Goal: Task Accomplishment & Management: Use online tool/utility

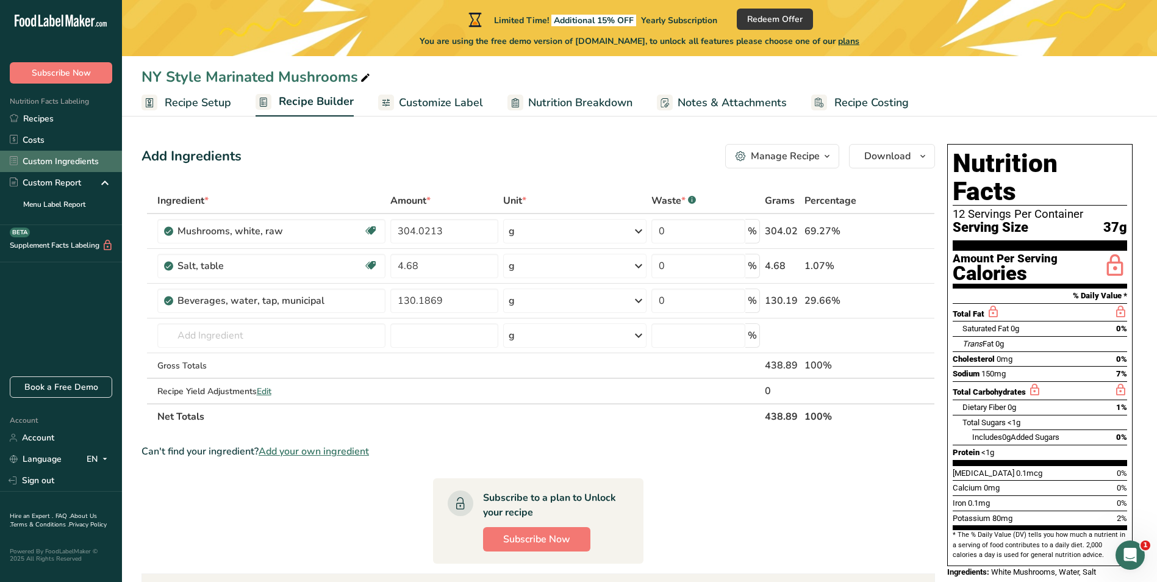
click at [62, 158] on link "Custom Ingredients" at bounding box center [61, 161] width 122 height 21
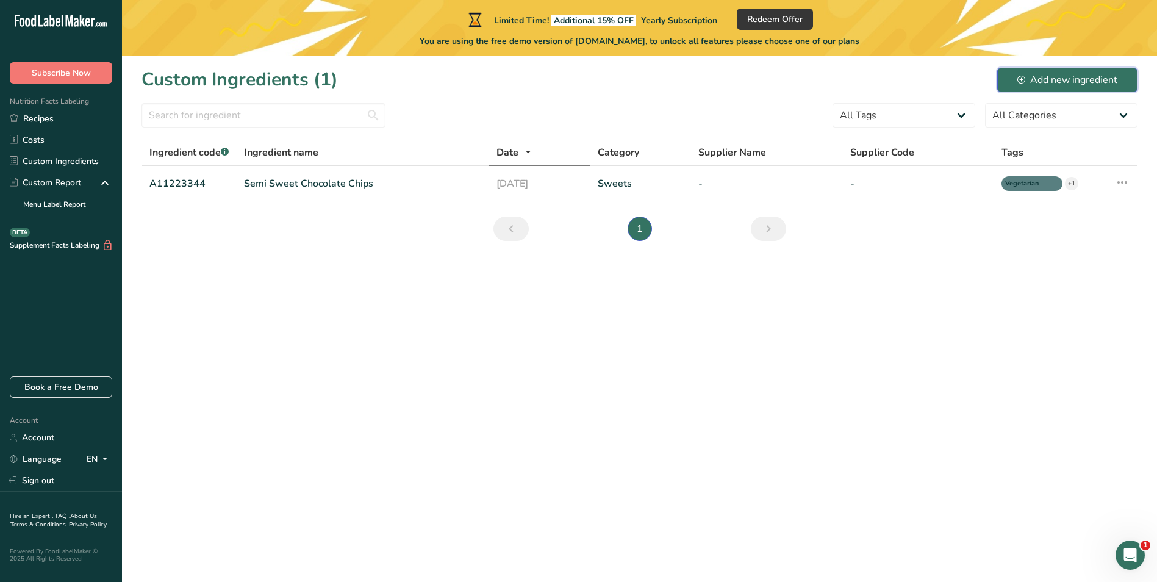
click at [1091, 77] on div "Add new ingredient" at bounding box center [1067, 80] width 100 height 15
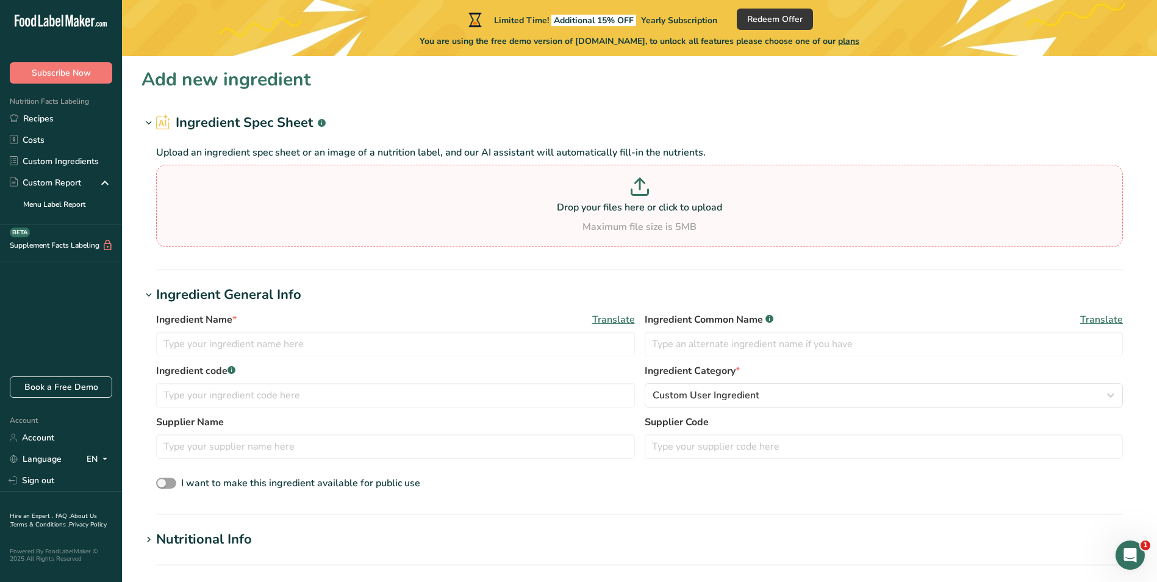
click at [644, 194] on icon at bounding box center [639, 192] width 16 height 5
click at [644, 194] on input "Drop your files here or click to upload Maximum file size is 5MB" at bounding box center [639, 206] width 966 height 82
type input "C:\fakepath\BV015N 20_ WDV rev09262024.pdf"
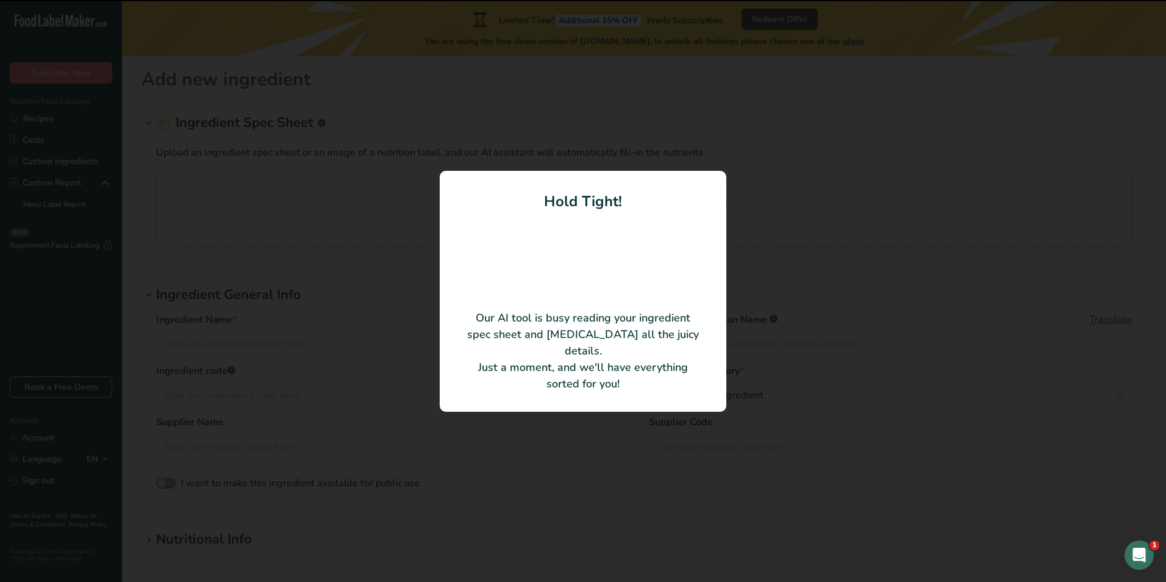
type input "20% White Distilled Vinegar"
type input "Mizkan America"
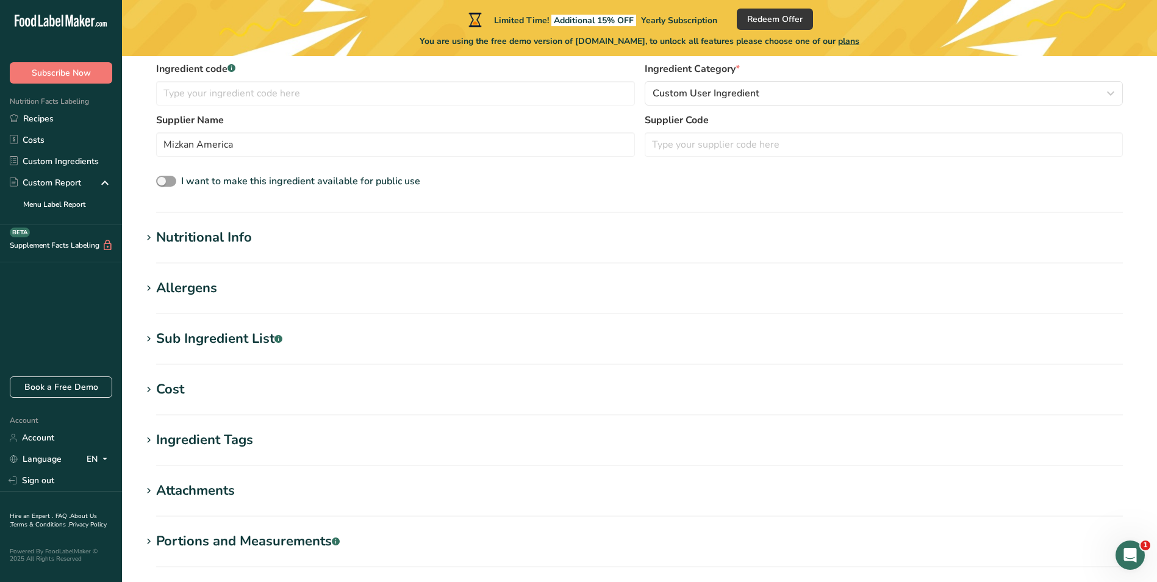
scroll to position [244, 0]
click at [196, 245] on div "Nutritional Info" at bounding box center [204, 236] width 96 height 20
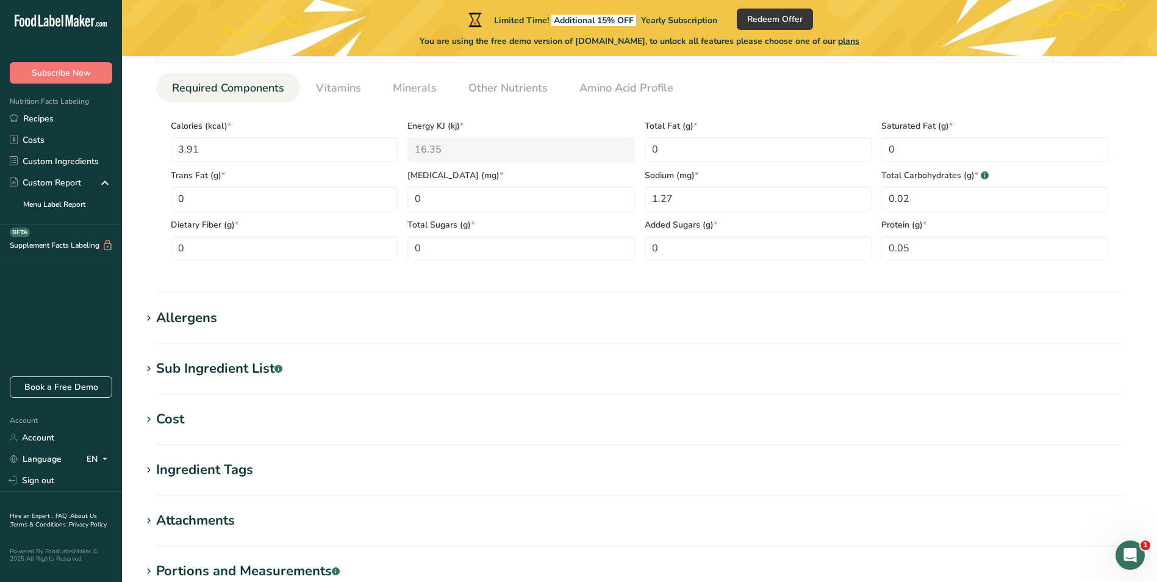
scroll to position [658, 0]
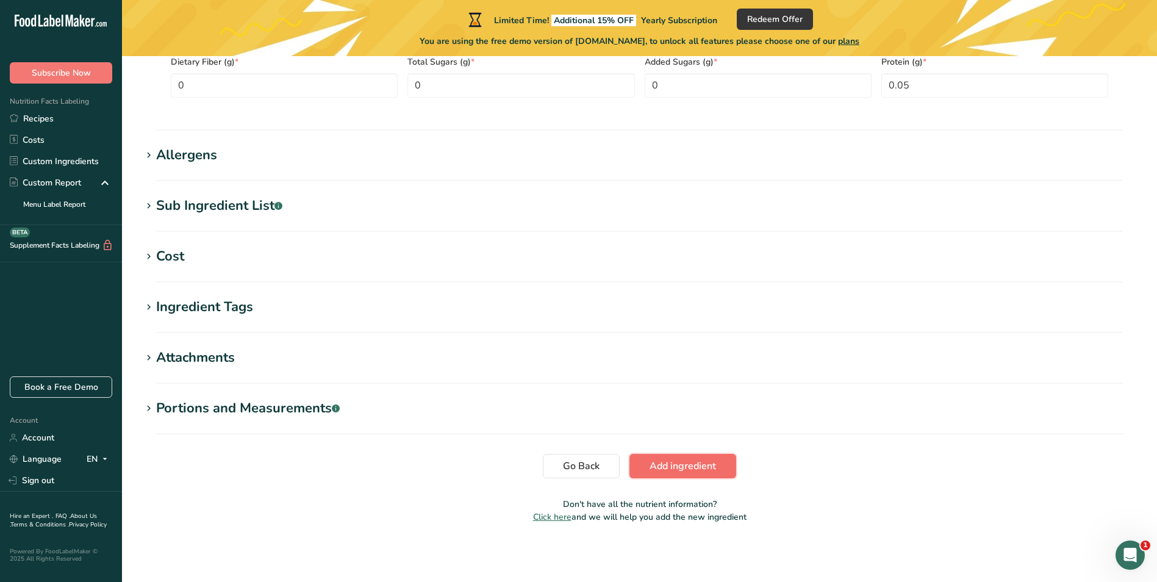
click at [683, 463] on span "Add ingredient" at bounding box center [682, 466] width 66 height 15
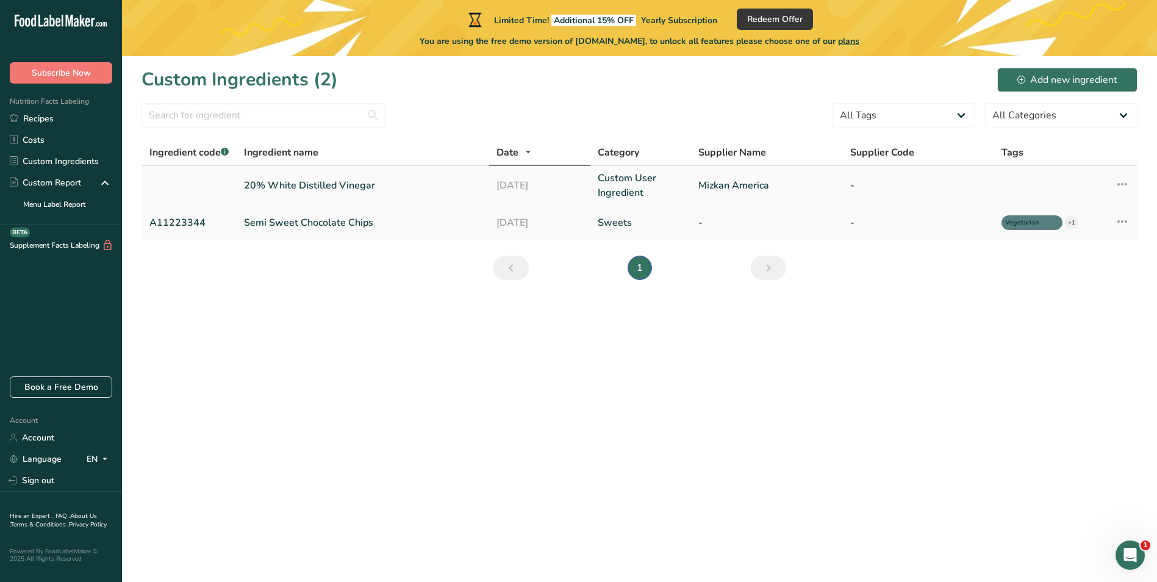
click at [349, 184] on link "20% White Distilled Vinegar" at bounding box center [363, 185] width 238 height 15
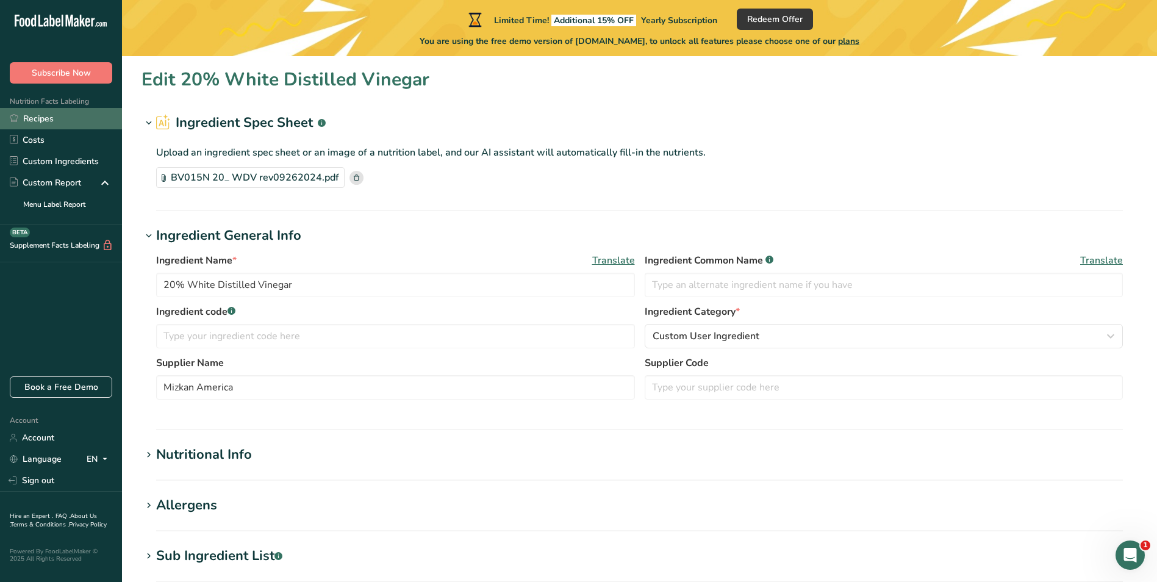
drag, startPoint x: 43, startPoint y: 118, endPoint x: 59, endPoint y: 124, distance: 16.7
click at [45, 118] on link "Recipes" at bounding box center [61, 118] width 122 height 21
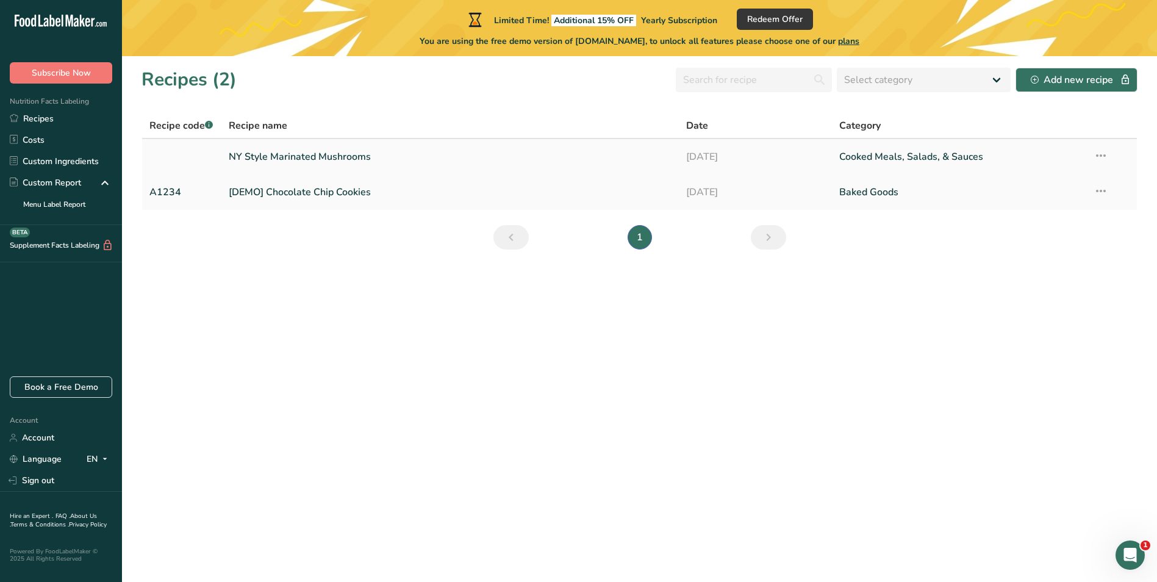
click at [268, 152] on link "NY Style Marinated Mushrooms" at bounding box center [450, 157] width 443 height 26
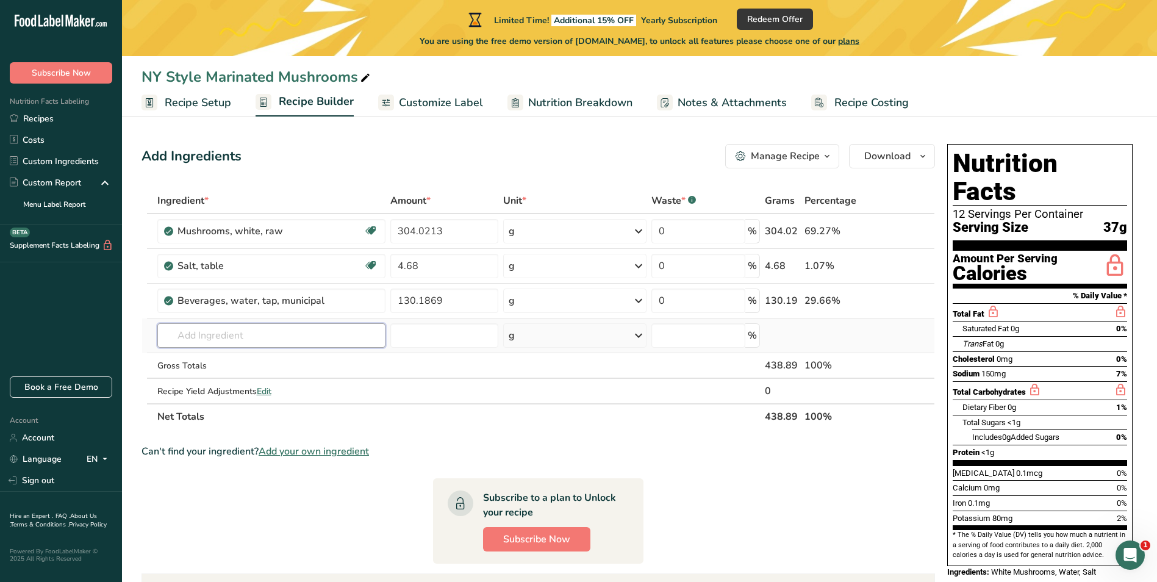
click at [217, 340] on input "text" at bounding box center [271, 335] width 228 height 24
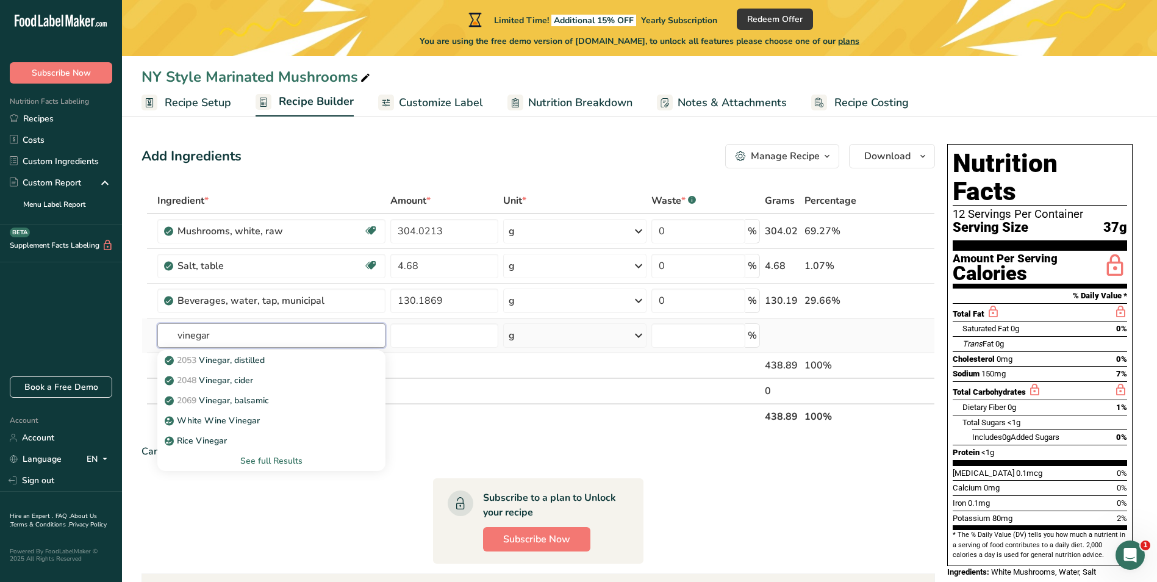
type input "vinegar"
click at [274, 459] on div "See full Results" at bounding box center [271, 460] width 209 height 13
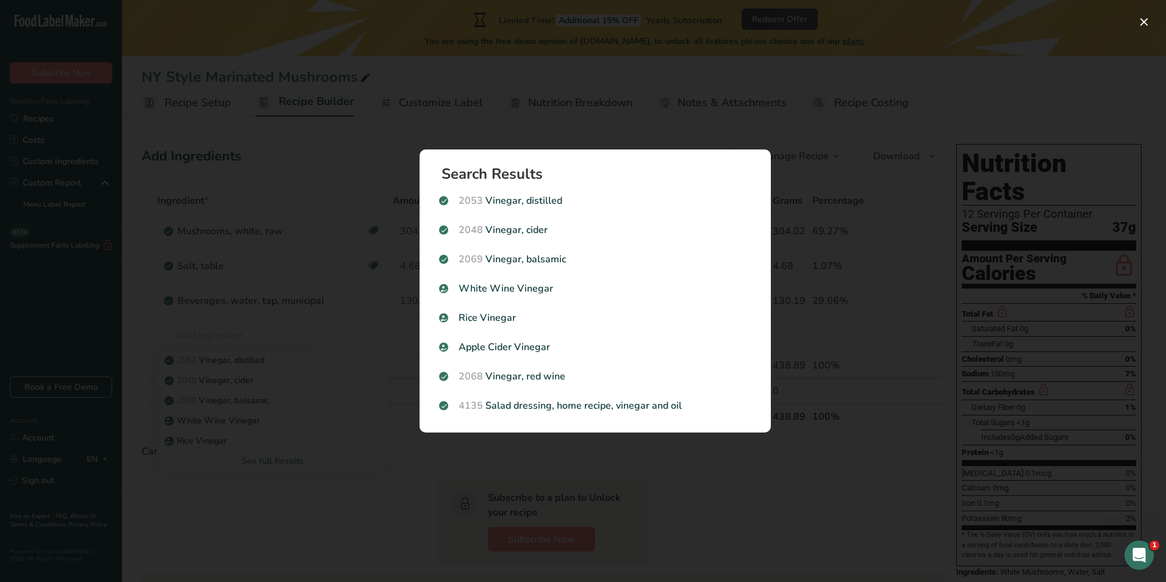
click at [314, 448] on div "Search results modal" at bounding box center [583, 291] width 1166 height 582
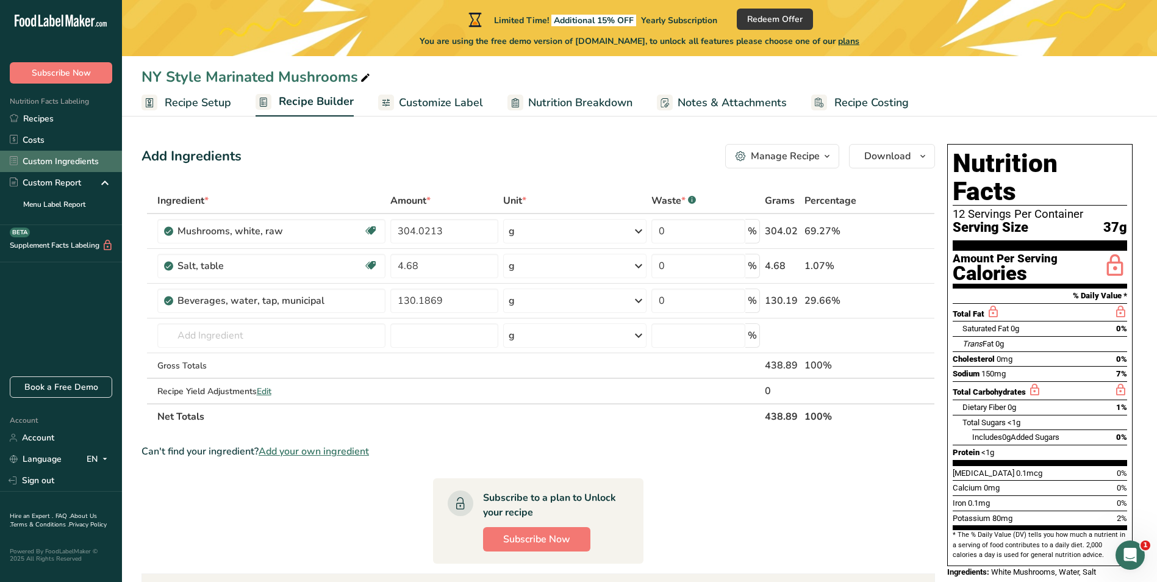
drag, startPoint x: 71, startPoint y: 157, endPoint x: 118, endPoint y: 159, distance: 47.0
click at [71, 157] on link "Custom Ingredients" at bounding box center [61, 161] width 122 height 21
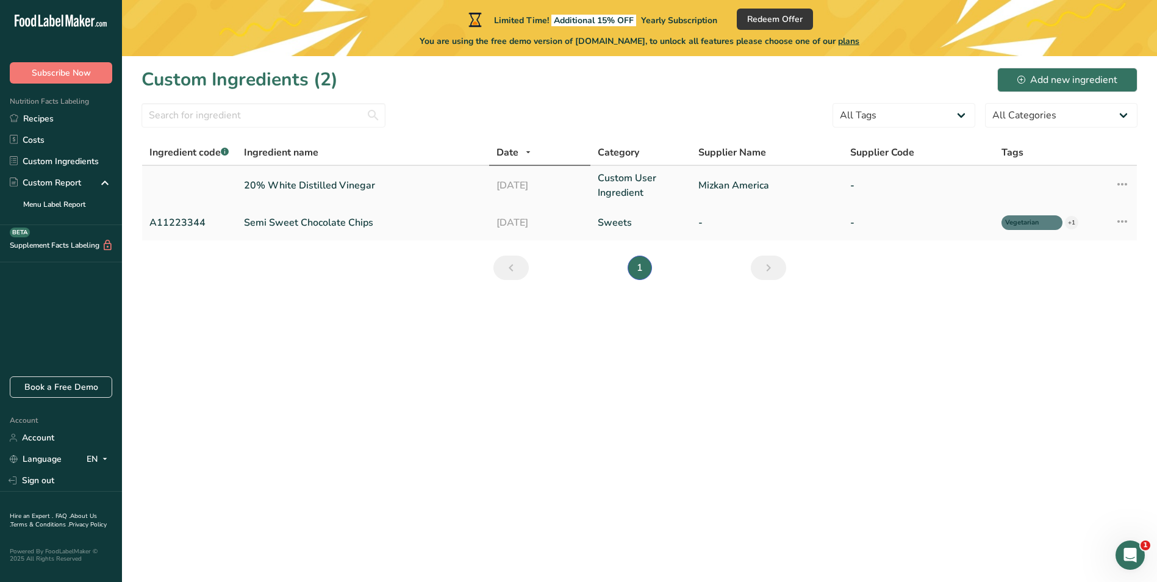
click at [338, 185] on link "20% White Distilled Vinegar" at bounding box center [363, 185] width 238 height 15
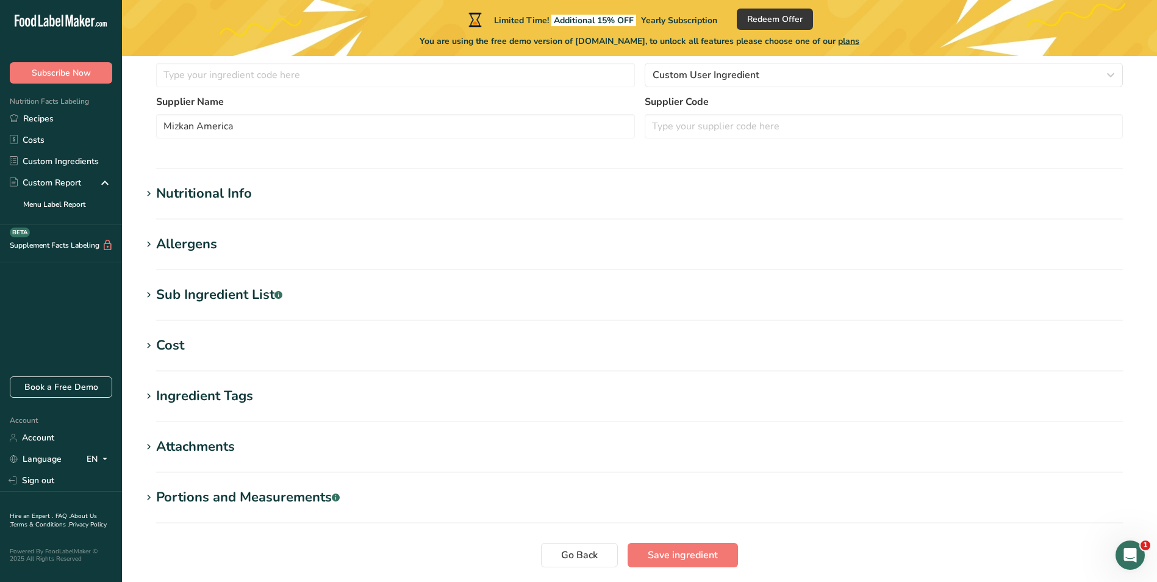
scroll to position [350, 0]
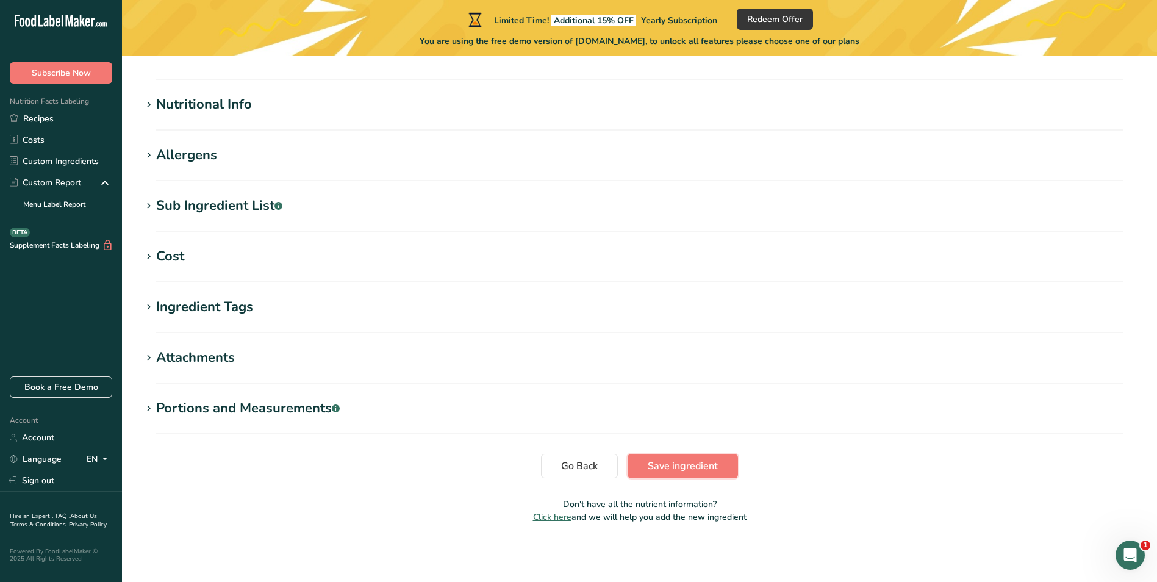
click at [677, 463] on span "Save ingredient" at bounding box center [683, 466] width 70 height 15
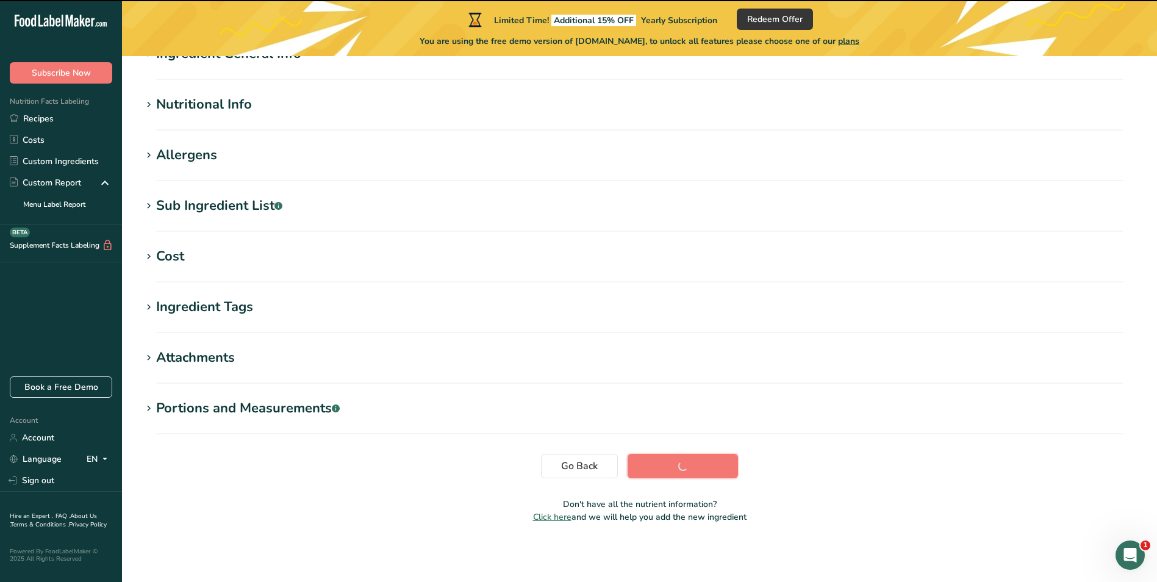
scroll to position [120, 0]
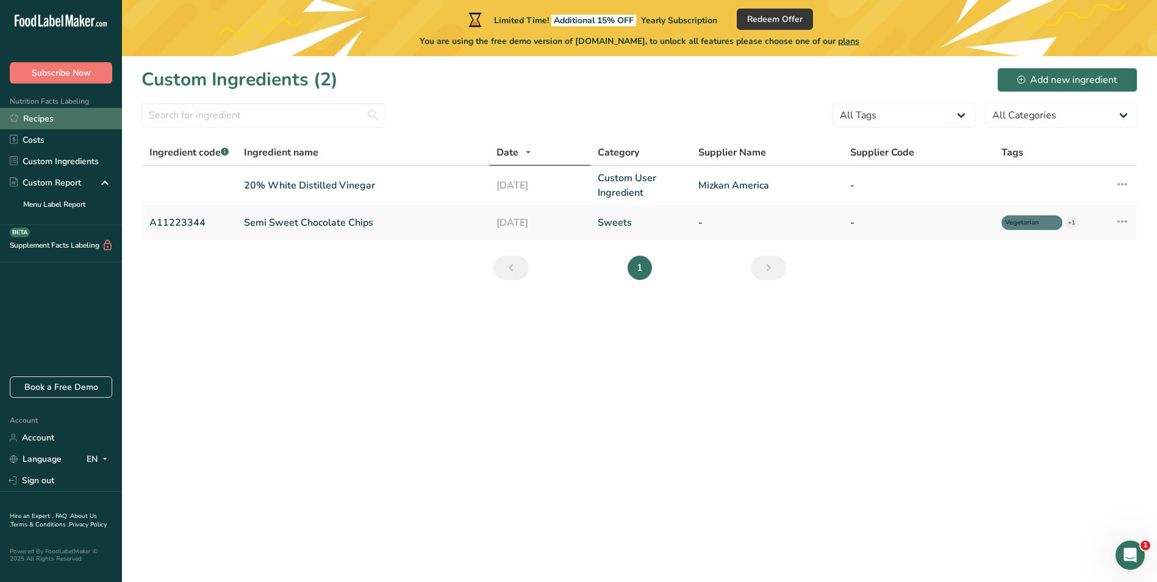
click at [50, 113] on link "Recipes" at bounding box center [61, 118] width 122 height 21
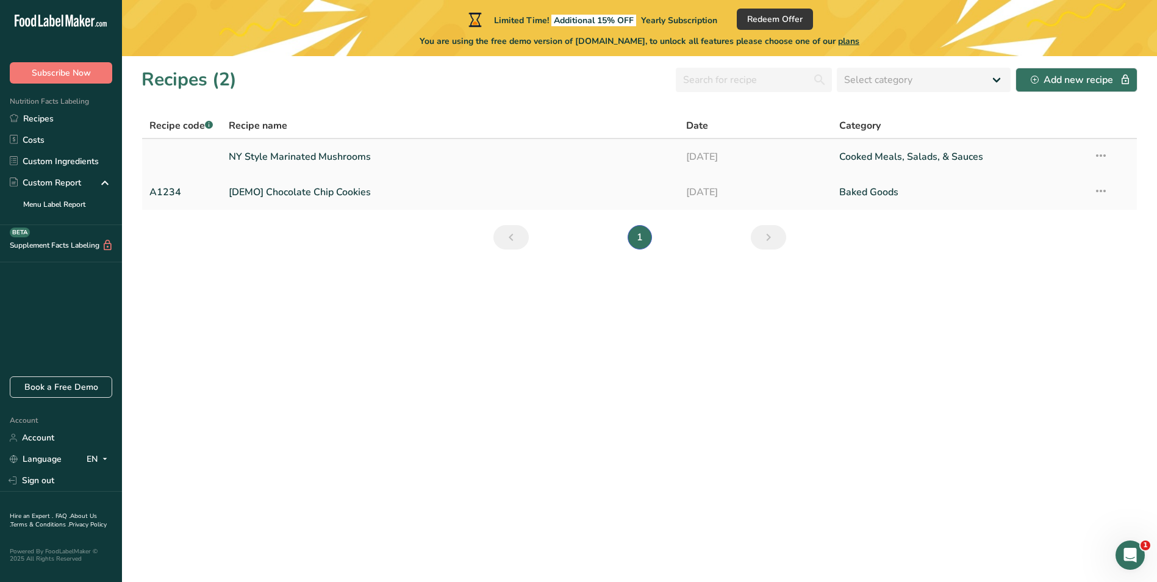
click at [283, 157] on link "NY Style Marinated Mushrooms" at bounding box center [450, 157] width 443 height 26
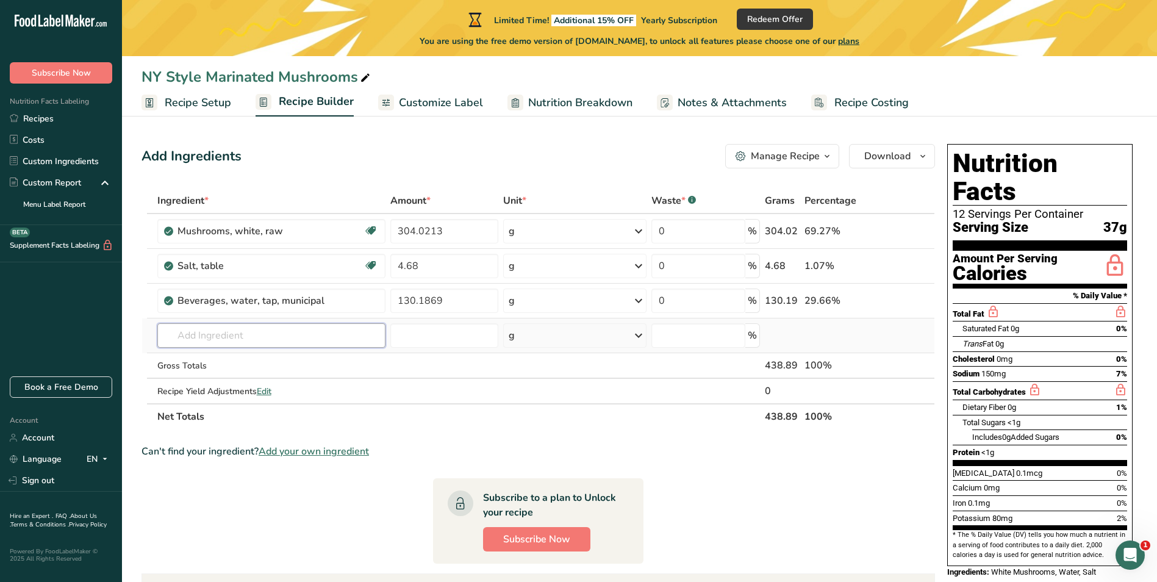
click at [214, 338] on input "text" at bounding box center [271, 335] width 228 height 24
type input "1"
type input "20% White Distilled Vinegar"
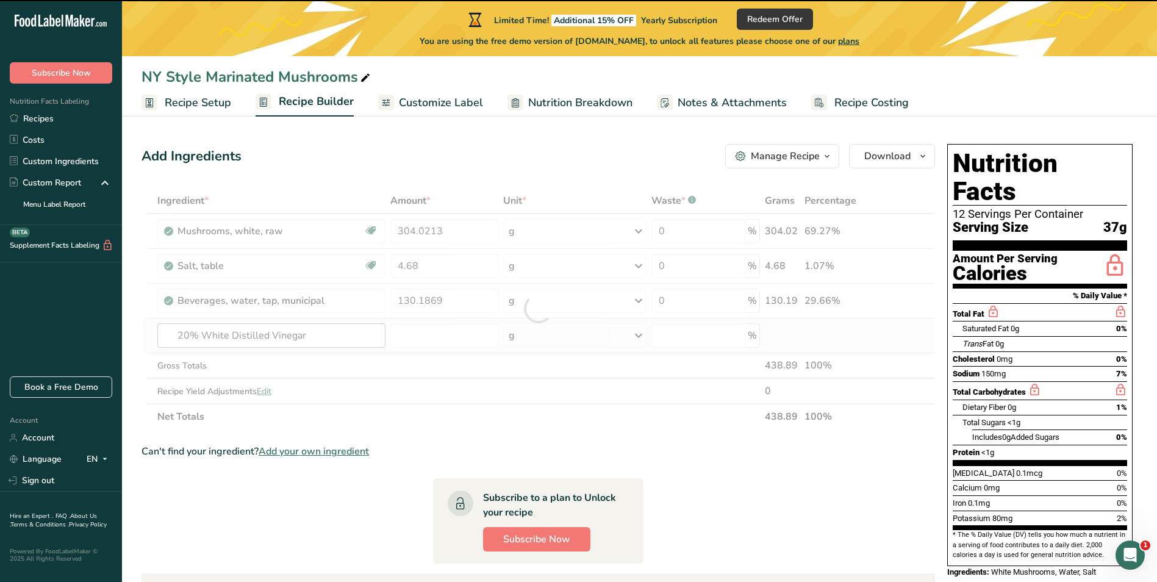
type input "0"
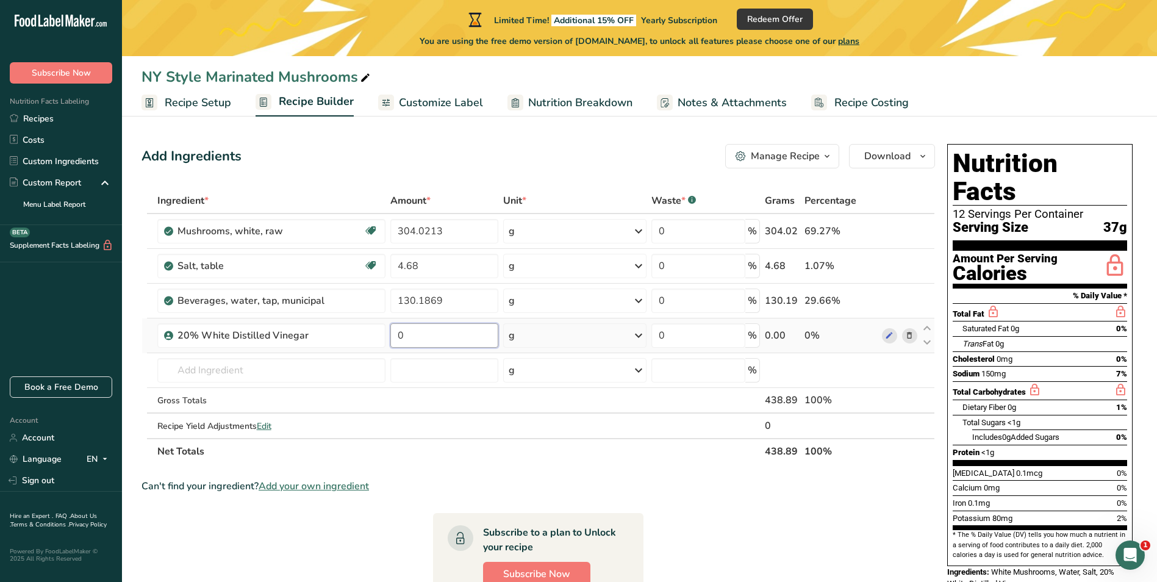
click at [455, 332] on input "0" at bounding box center [444, 335] width 108 height 24
type input "13.338"
click at [919, 389] on td at bounding box center [926, 401] width 15 height 26
click at [290, 534] on section "Ingredient * Amount * Unit * Waste * .a-a{fill:#347362;}.b-a{fill:#fff;} Grams …" at bounding box center [537, 526] width 793 height 677
click at [296, 373] on input "text" at bounding box center [271, 370] width 228 height 24
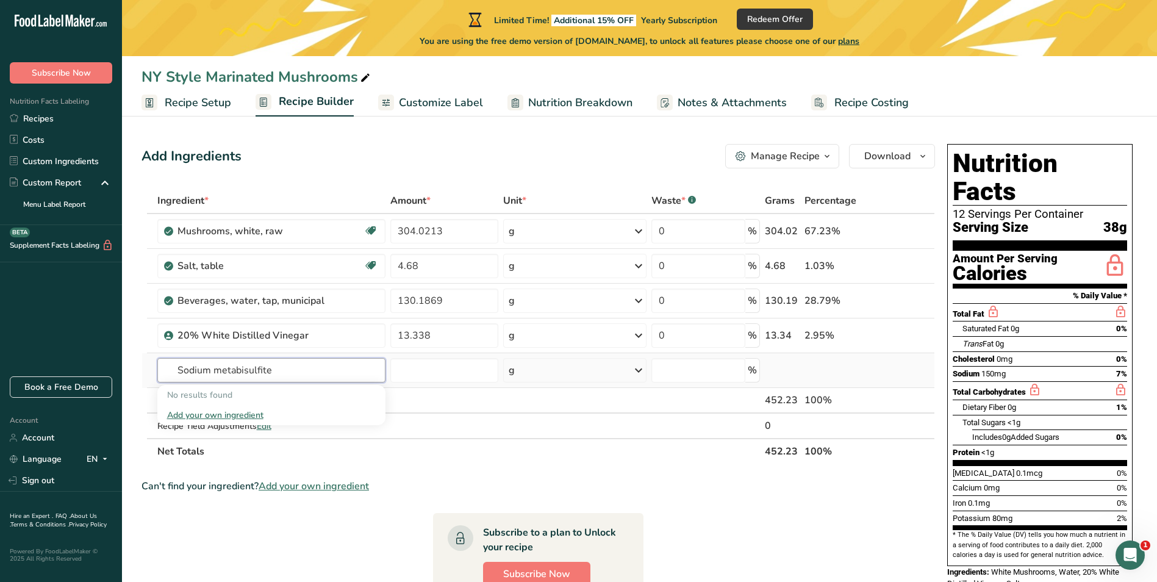
type input "Sodium metabisulfite"
click at [230, 411] on div "Add your own ingredient" at bounding box center [271, 415] width 209 height 13
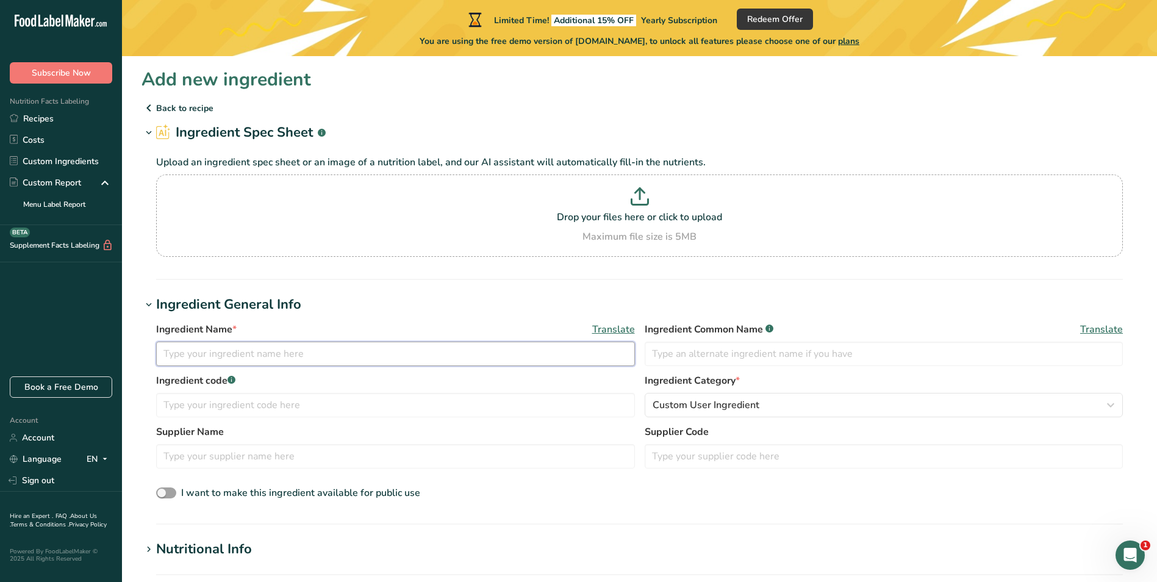
click at [244, 355] on input "text" at bounding box center [395, 353] width 479 height 24
click at [289, 356] on input "text" at bounding box center [395, 353] width 479 height 24
type input "Sodium Metabisulfite"
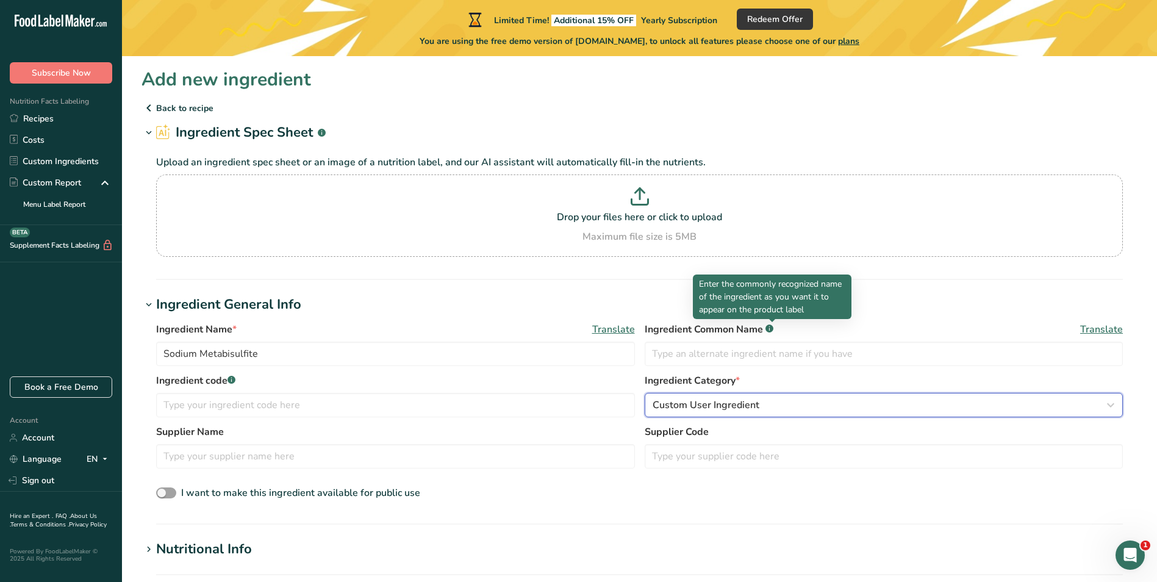
click at [793, 400] on div "Custom User Ingredient" at bounding box center [879, 405] width 455 height 15
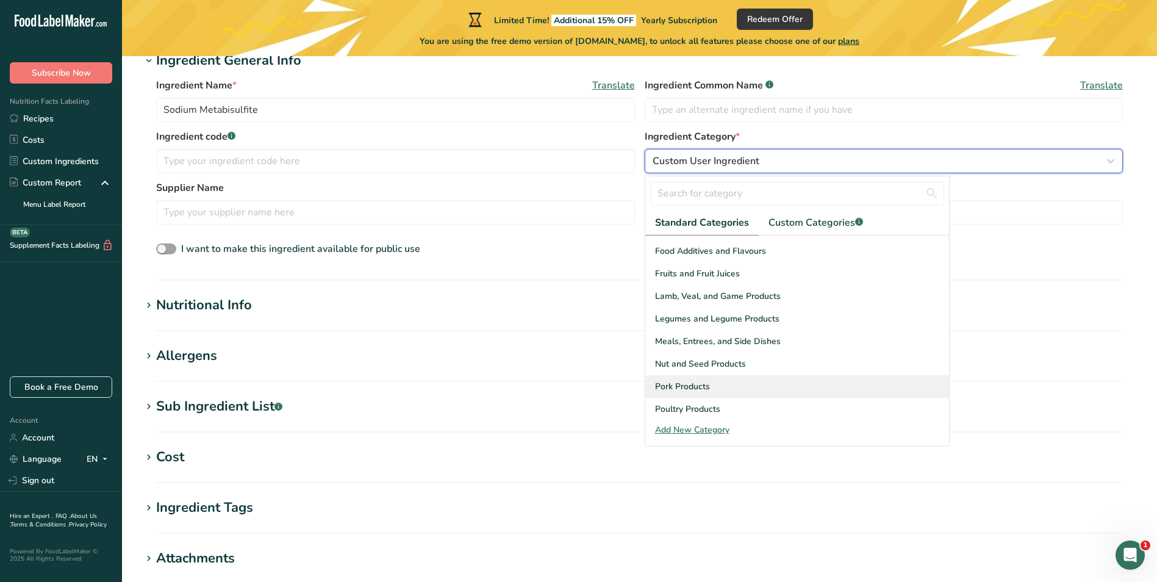
scroll to position [427, 0]
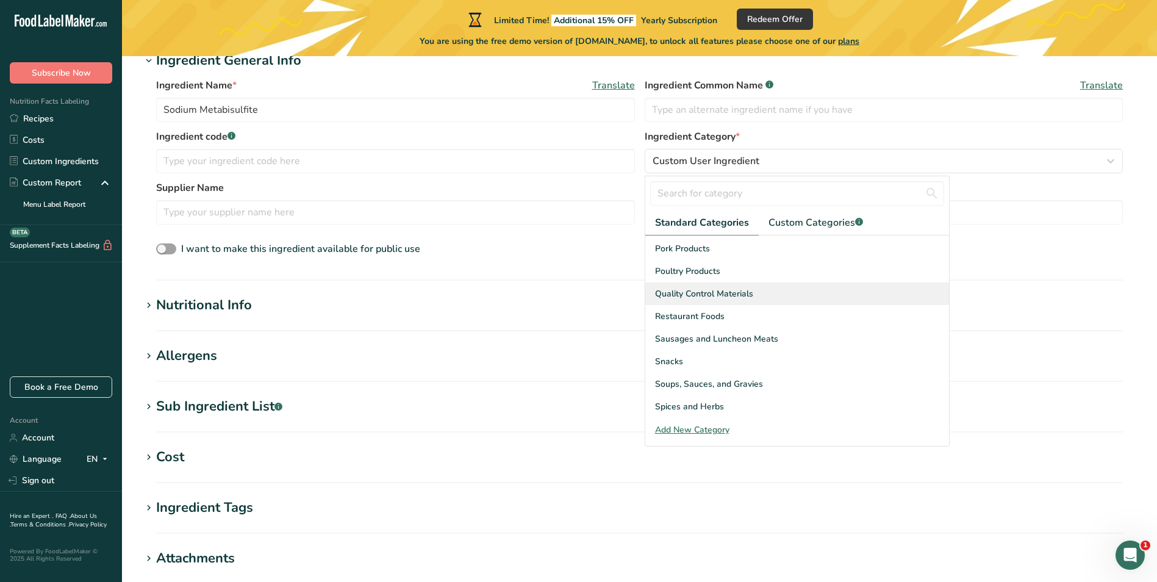
click at [752, 293] on div "Quality Control Materials" at bounding box center [797, 293] width 304 height 23
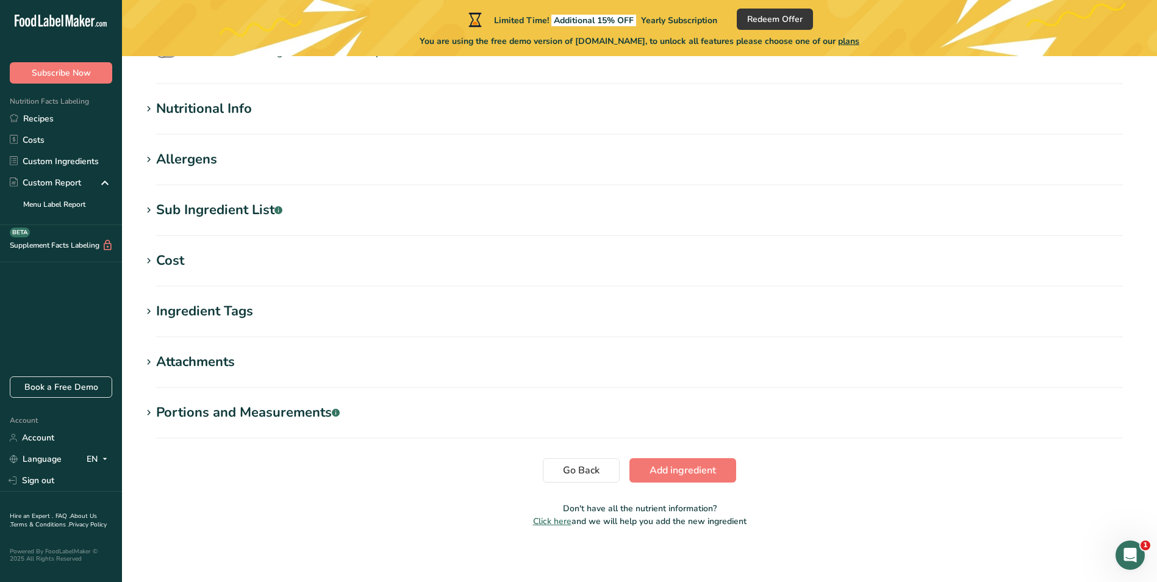
scroll to position [444, 0]
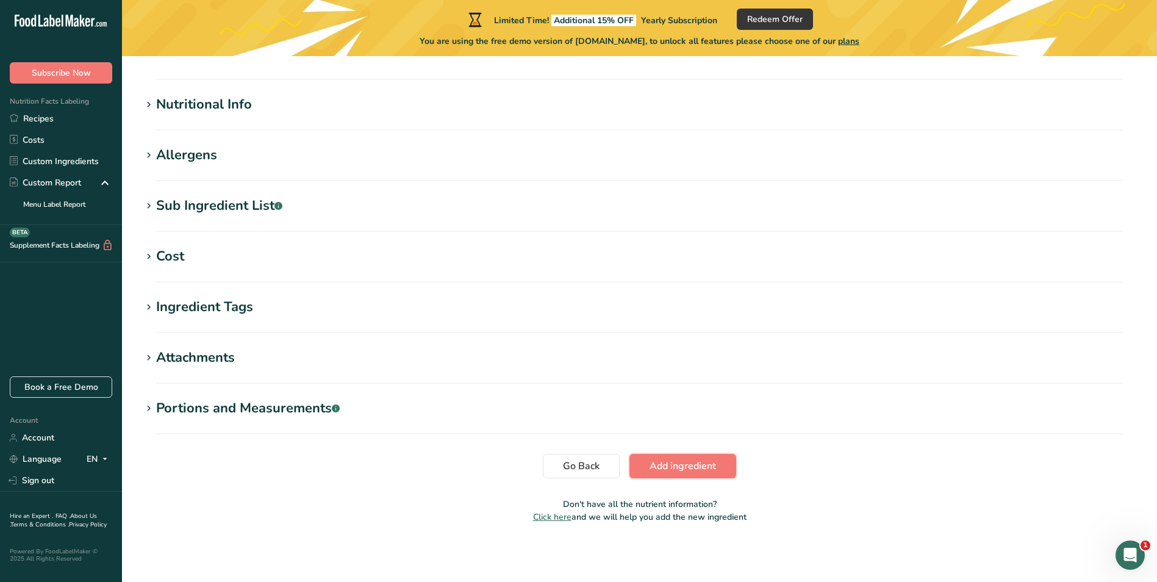
click at [663, 471] on span "Add ingredient" at bounding box center [682, 466] width 66 height 15
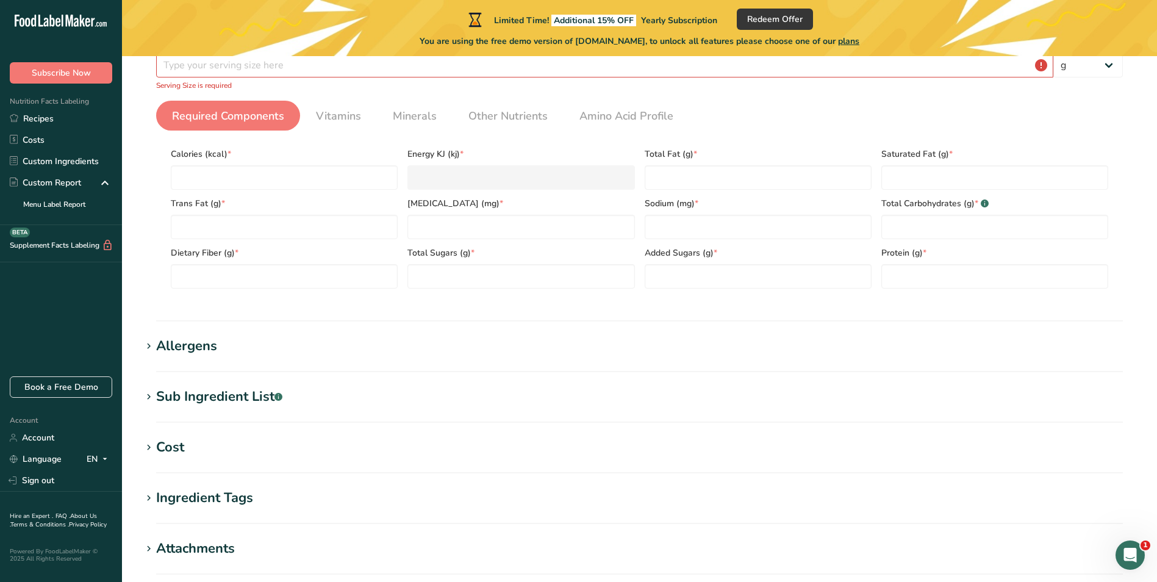
scroll to position [18, 0]
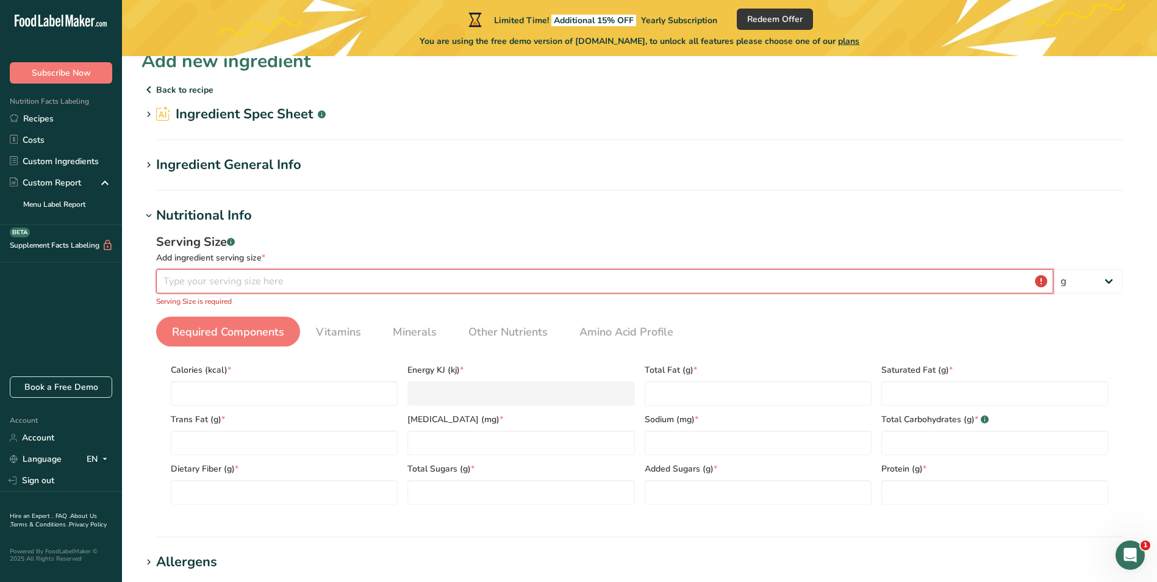
click at [224, 279] on input "number" at bounding box center [604, 281] width 897 height 24
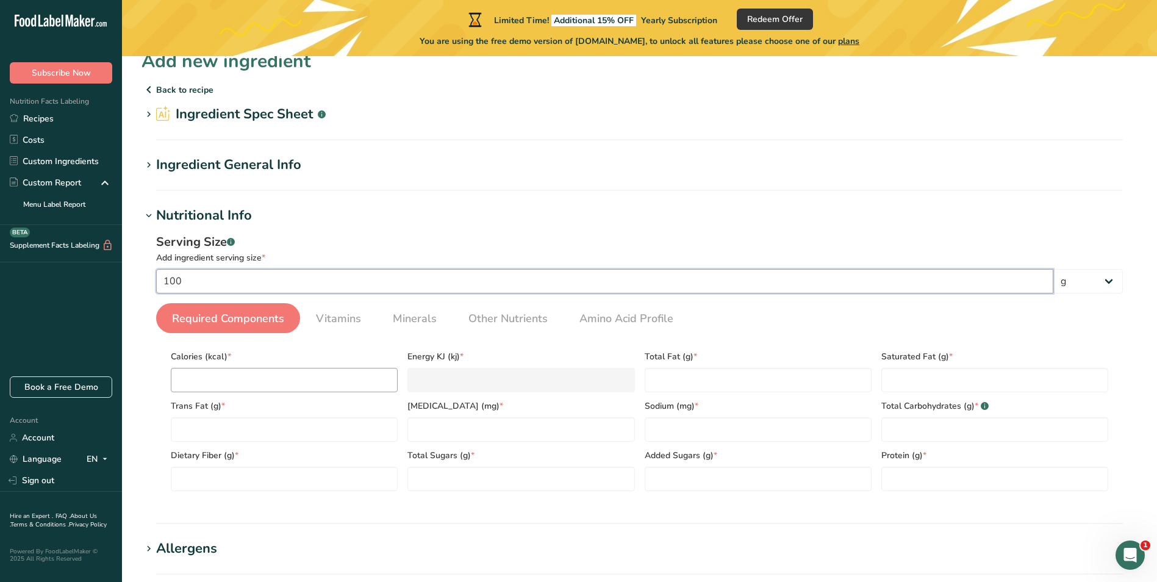
type input "100"
click at [240, 390] on input "number" at bounding box center [284, 380] width 227 height 24
type input "0"
type KJ "0"
type input "0"
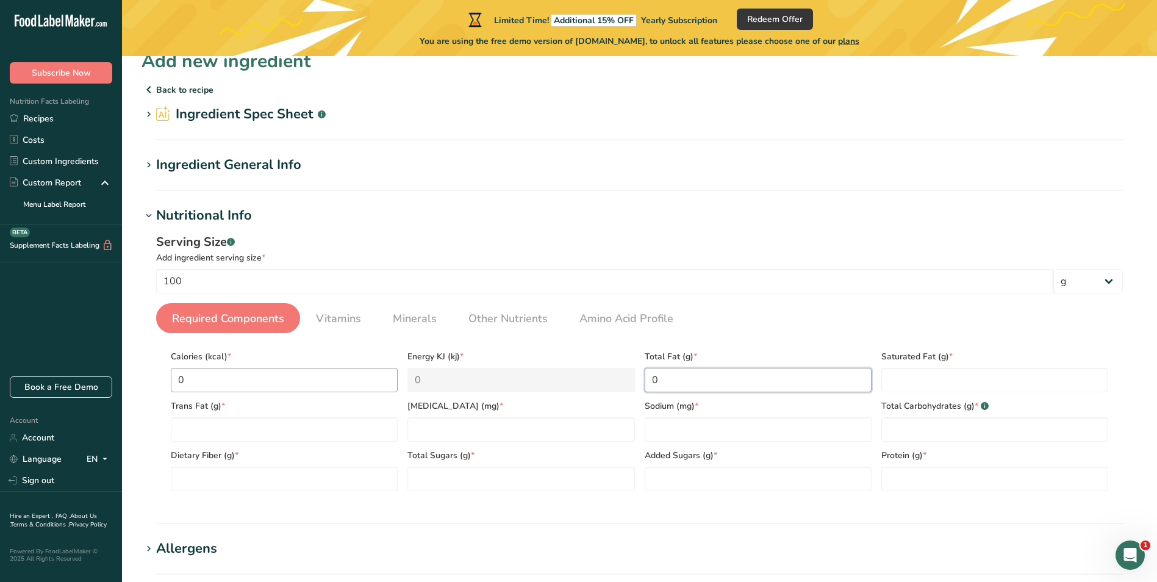
type Fat "0"
type input "0"
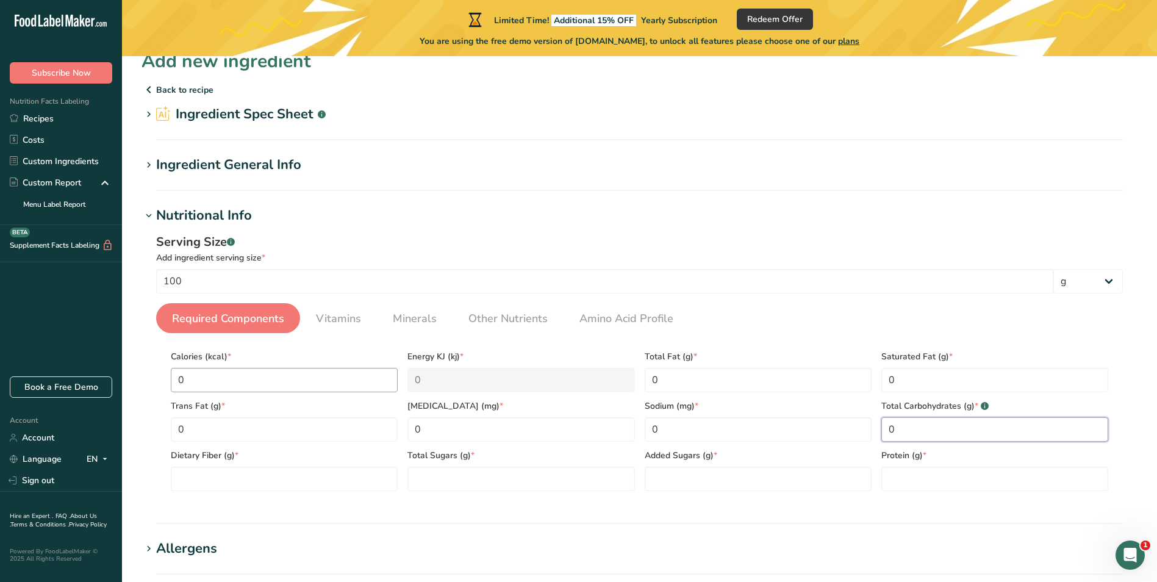
type Carbohydrates "0"
type Fiber "0"
type Sugars "0"
type input "0"
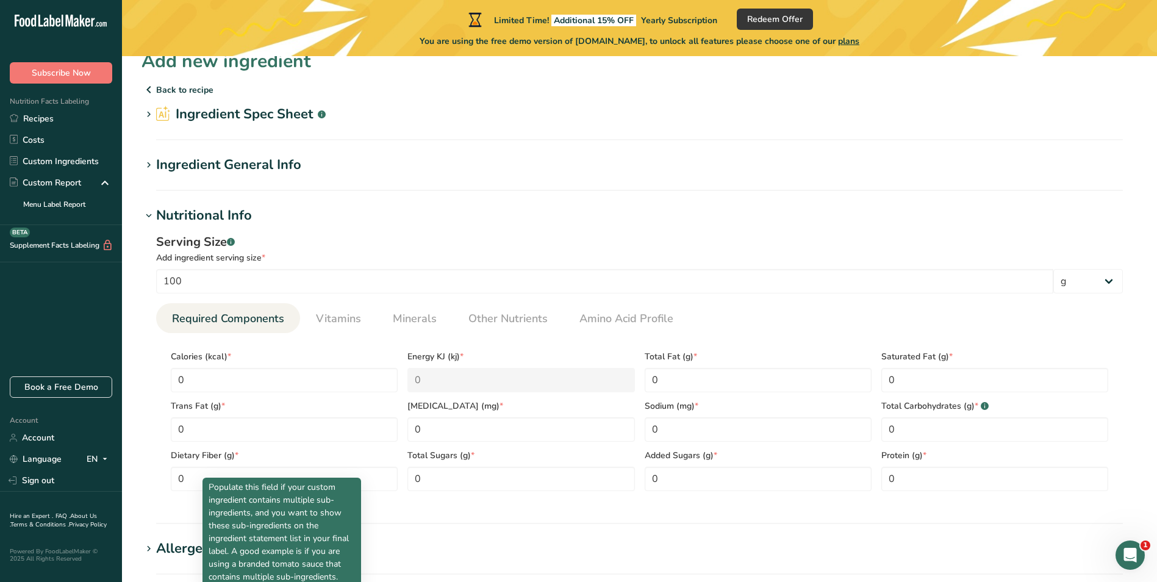
scroll to position [327, 0]
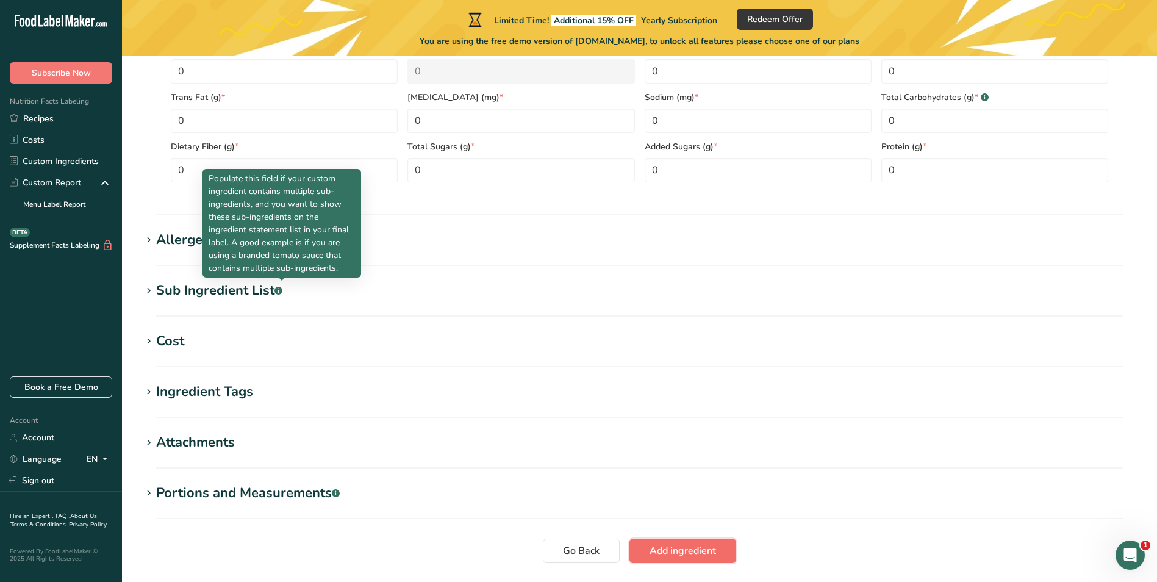
click at [684, 553] on span "Add ingredient" at bounding box center [682, 550] width 66 height 15
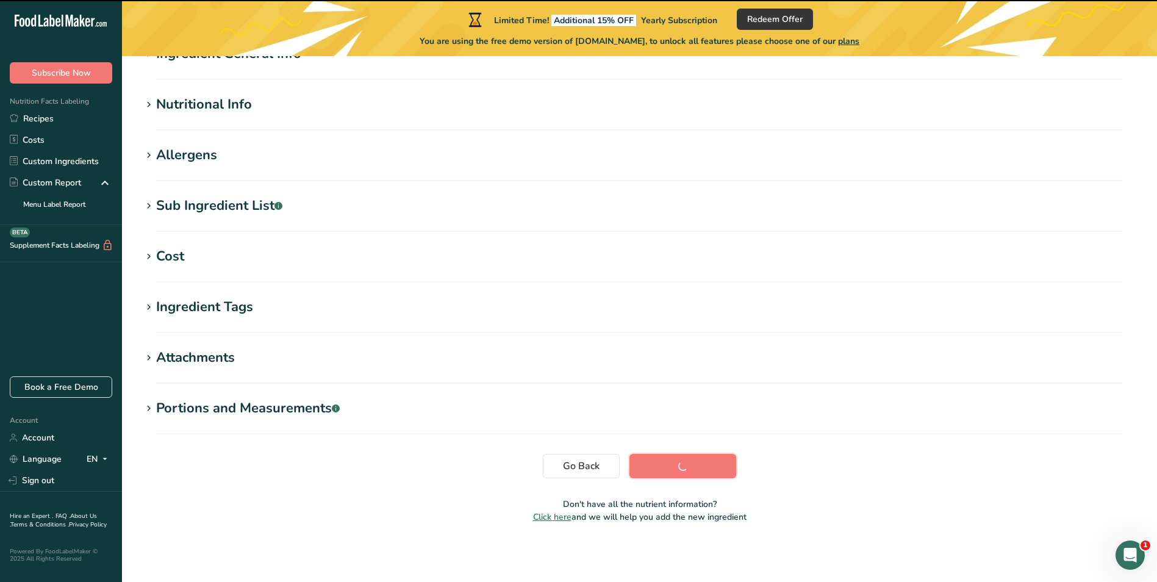
scroll to position [129, 0]
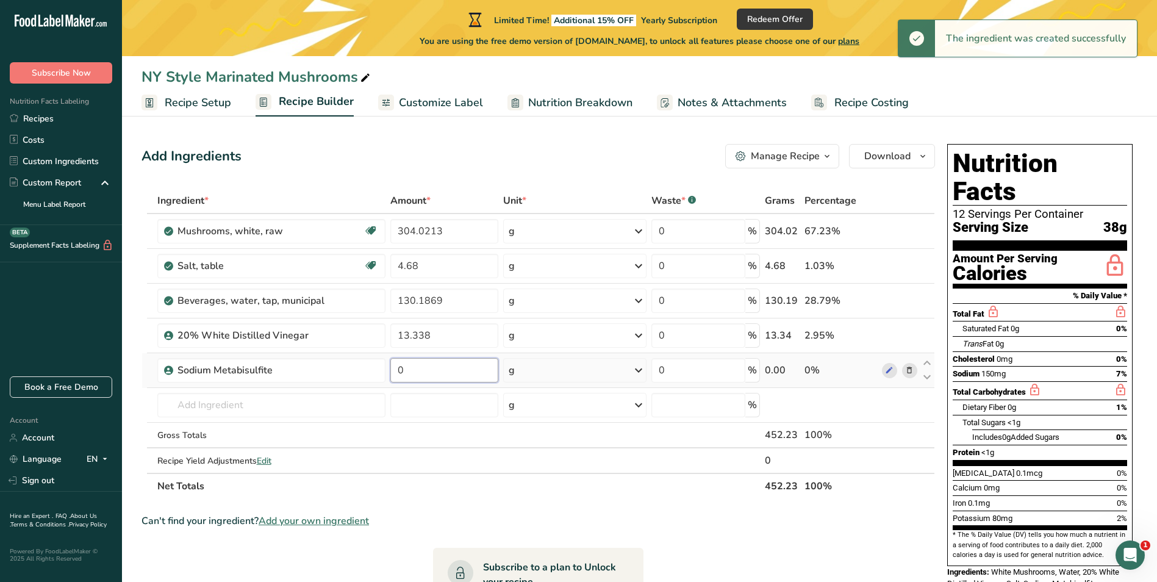
click at [451, 372] on input "0" at bounding box center [444, 370] width 108 height 24
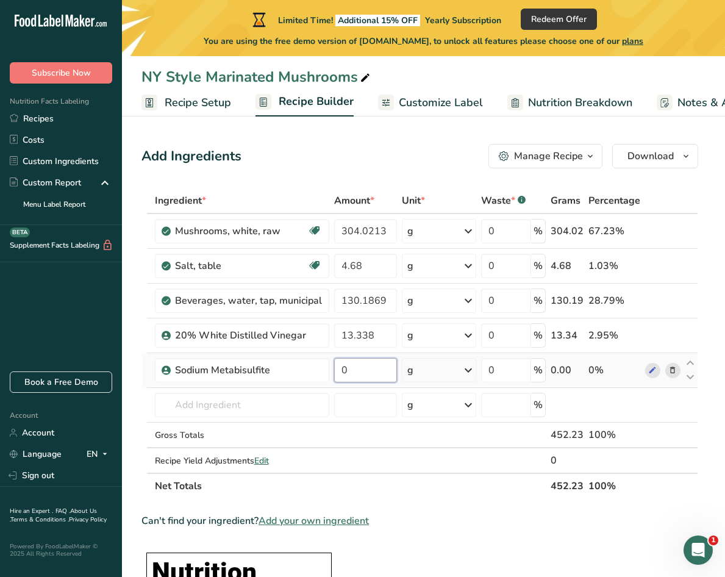
click at [373, 370] on input "0" at bounding box center [365, 370] width 63 height 24
type input "0.1170"
click at [212, 403] on input "text" at bounding box center [242, 405] width 174 height 24
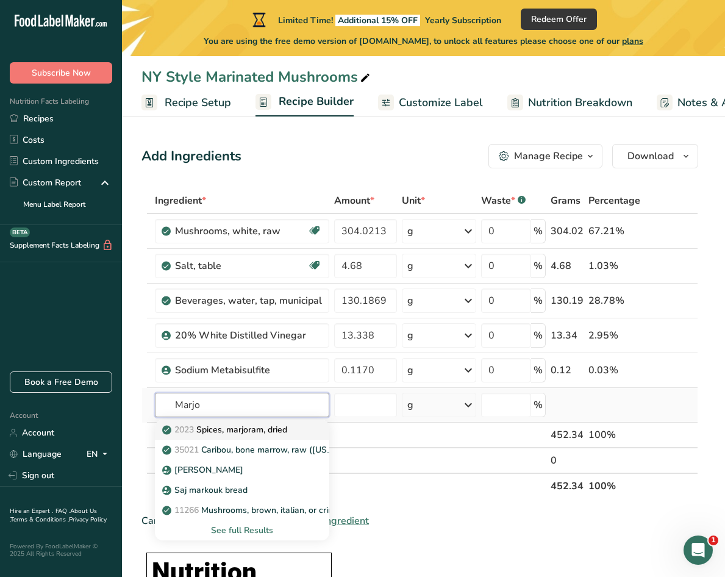
type input "Marjo"
click at [234, 423] on link "2023 Spices, marjoram, dried" at bounding box center [242, 429] width 174 height 20
type input "Spices, marjoram, dried"
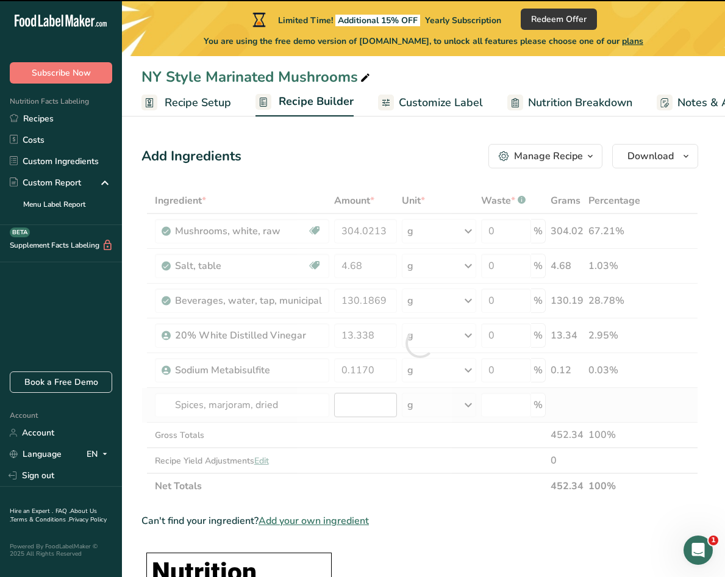
type input "0"
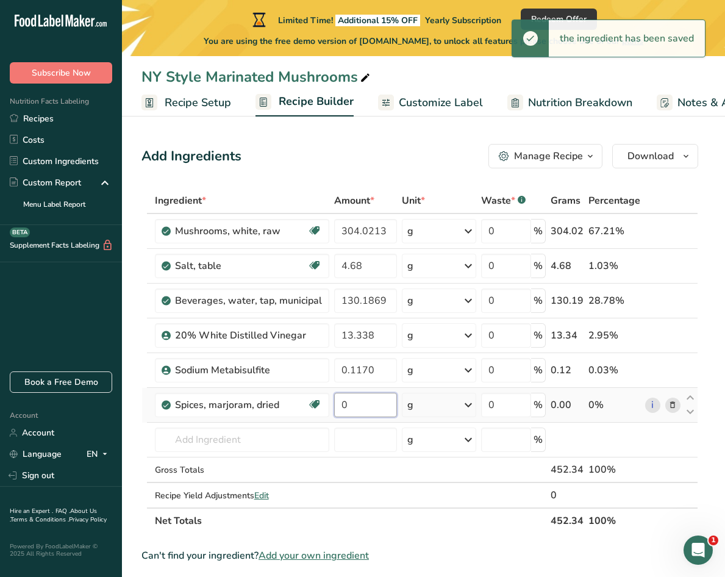
click at [341, 405] on input "0" at bounding box center [365, 405] width 63 height 24
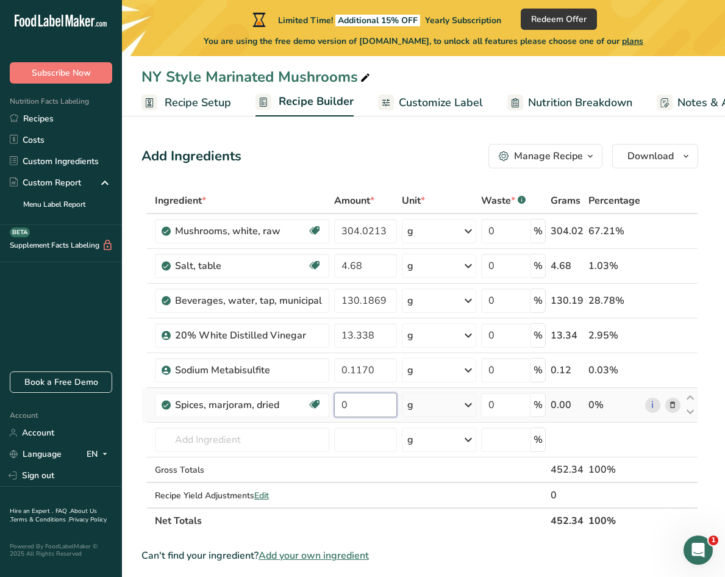
click at [365, 409] on input "0" at bounding box center [365, 405] width 63 height 24
type input "0.051407"
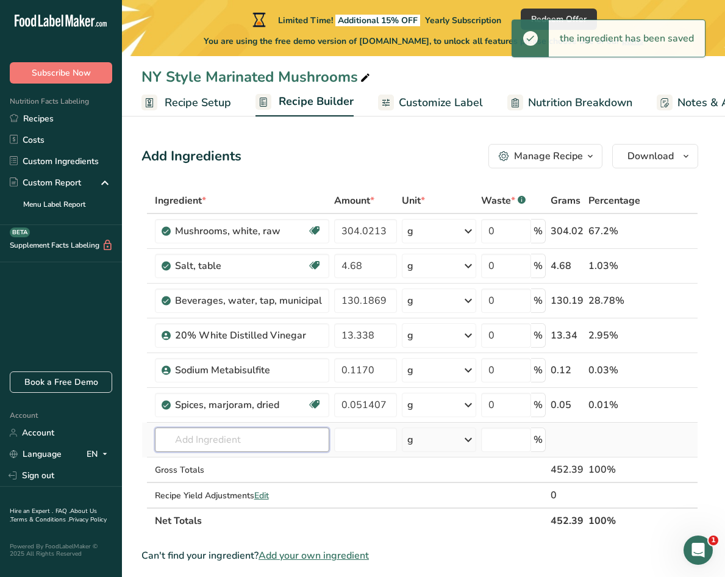
click at [221, 448] on input "text" at bounding box center [242, 439] width 174 height 24
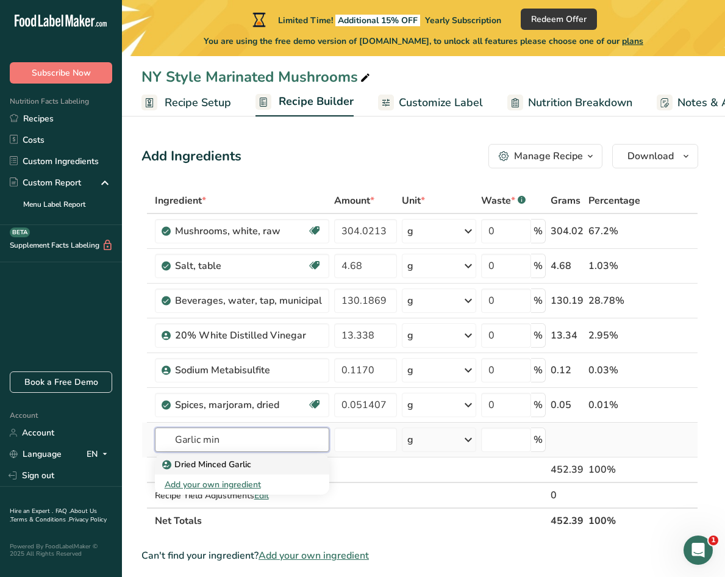
type input "Dried Minced Garlic"
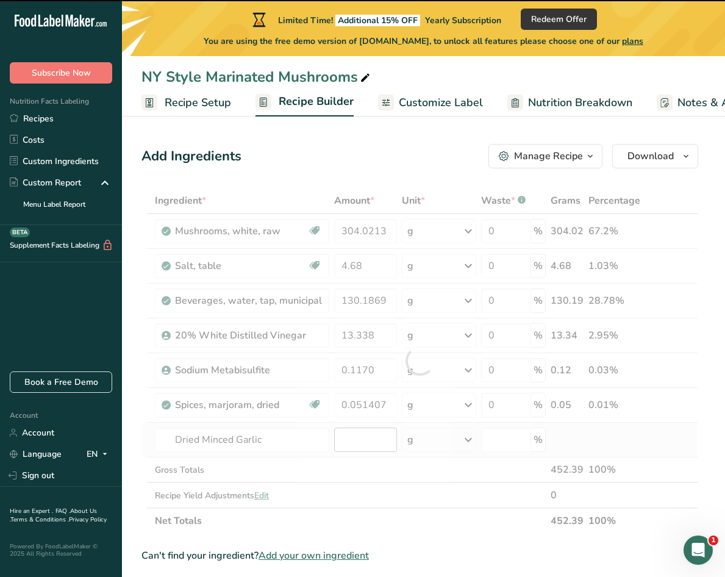
type input "0"
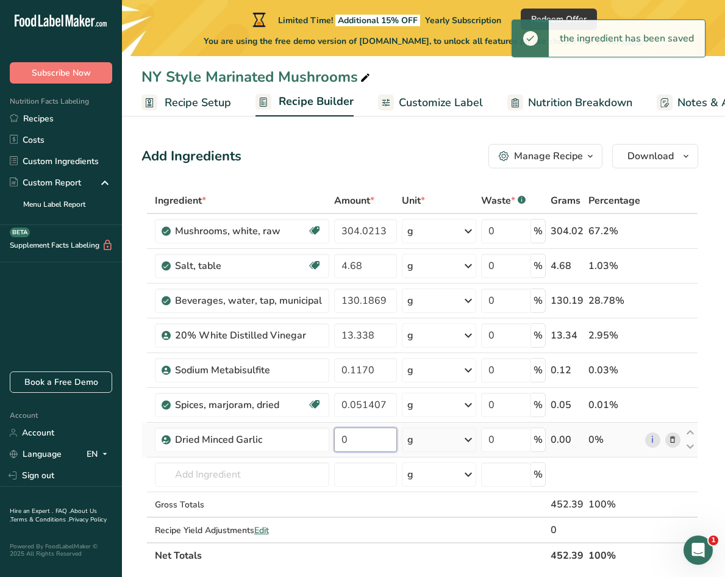
click at [364, 436] on input "0" at bounding box center [365, 439] width 63 height 24
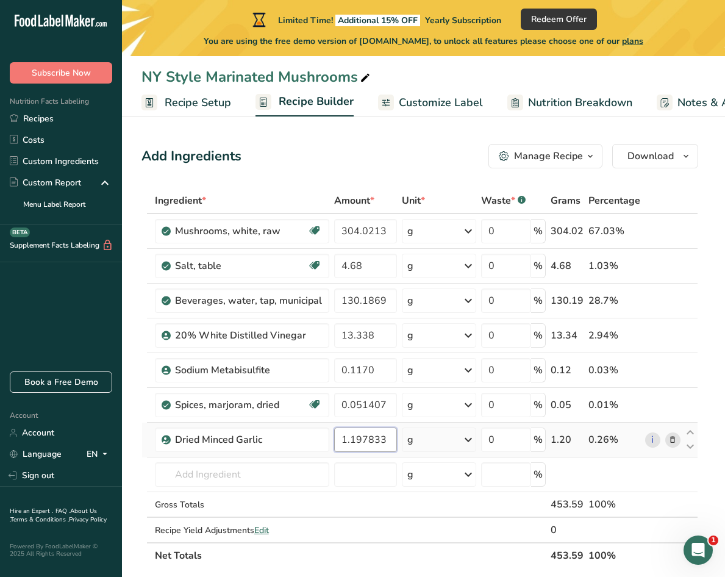
type input "1.197833"
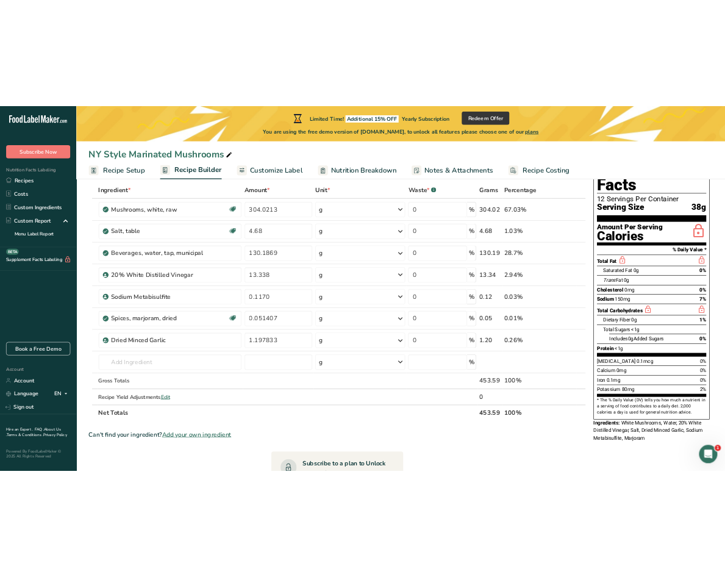
scroll to position [61, 0]
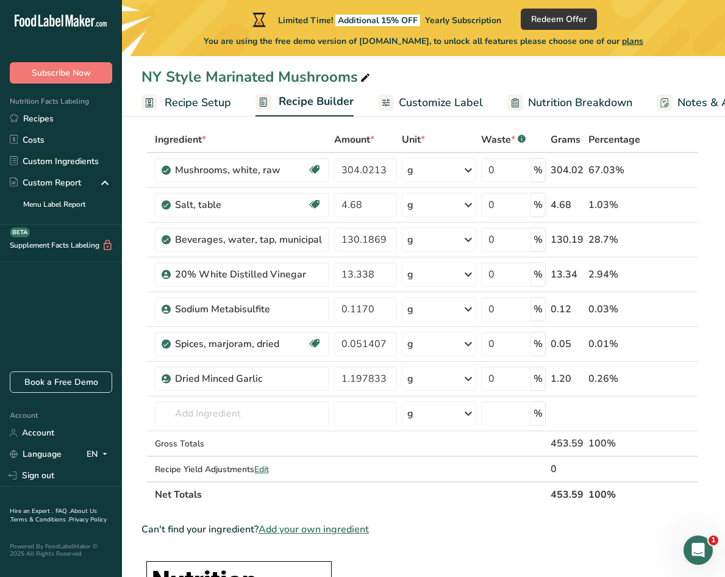
click at [170, 28] on div "Limited Time! Additional 15% OFF Yearly Subscription Redeem Offer You are using…" at bounding box center [423, 28] width 603 height 56
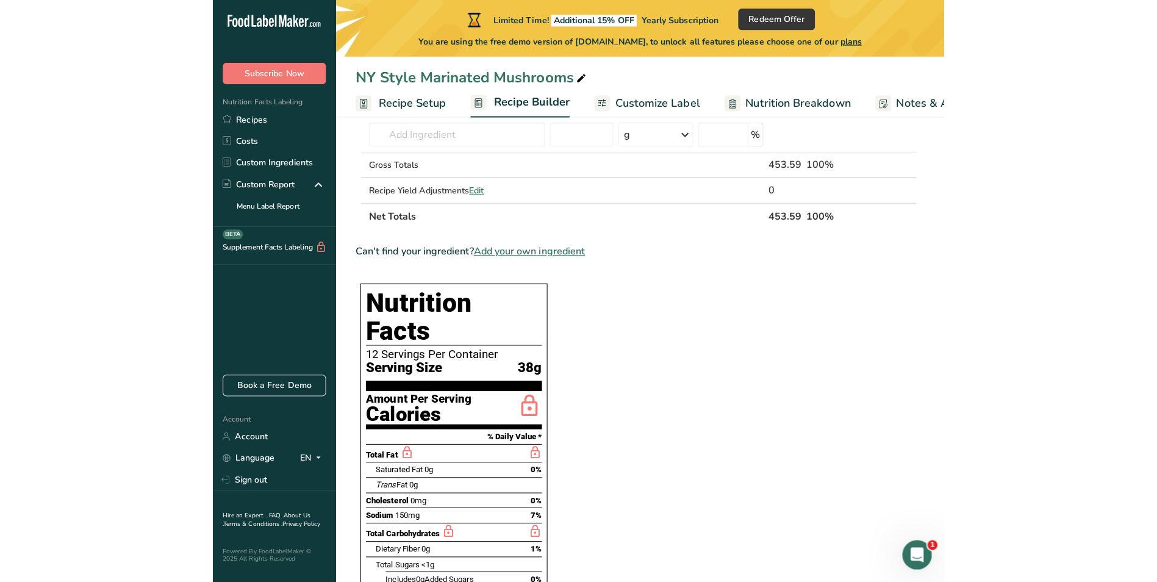
scroll to position [305, 0]
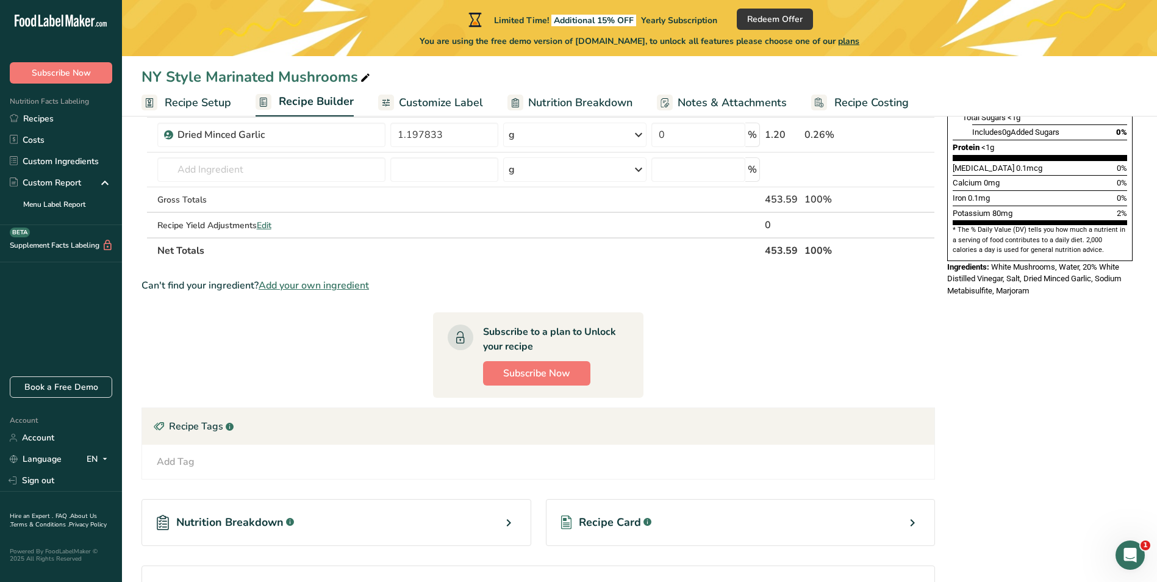
click at [211, 103] on span "Recipe Setup" at bounding box center [198, 103] width 66 height 16
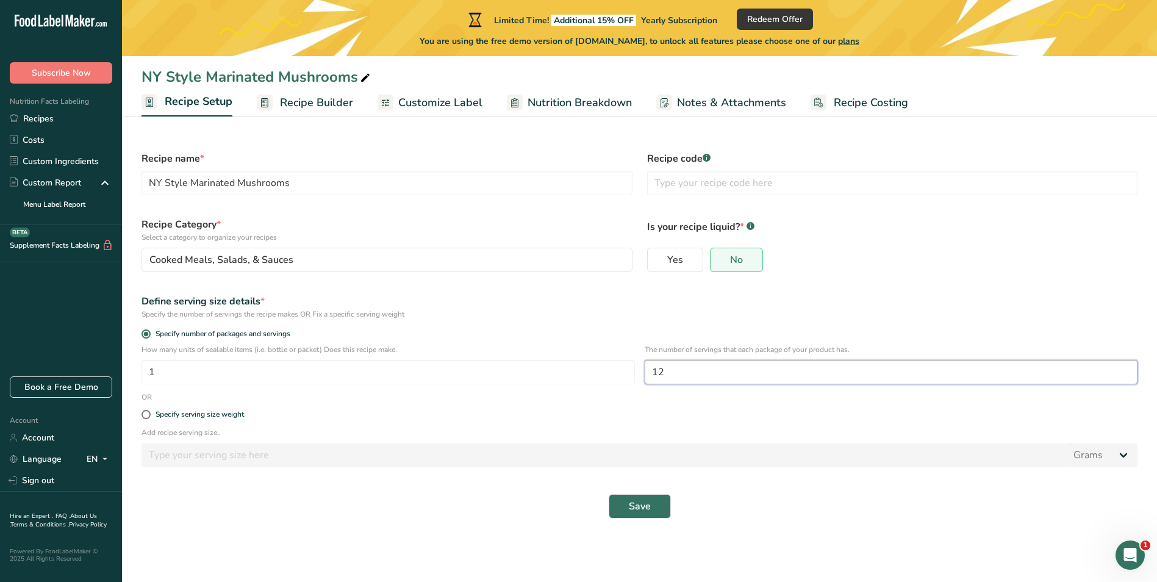
click at [707, 371] on input "12" at bounding box center [890, 372] width 493 height 24
drag, startPoint x: 613, startPoint y: 364, endPoint x: 565, endPoint y: 362, distance: 48.2
click at [566, 362] on div "How many units of sealable items (i.e. bottle or packet) Does this recipe make.…" at bounding box center [639, 368] width 1010 height 48
type input "8"
click at [652, 505] on button "Save" at bounding box center [639, 506] width 62 height 24
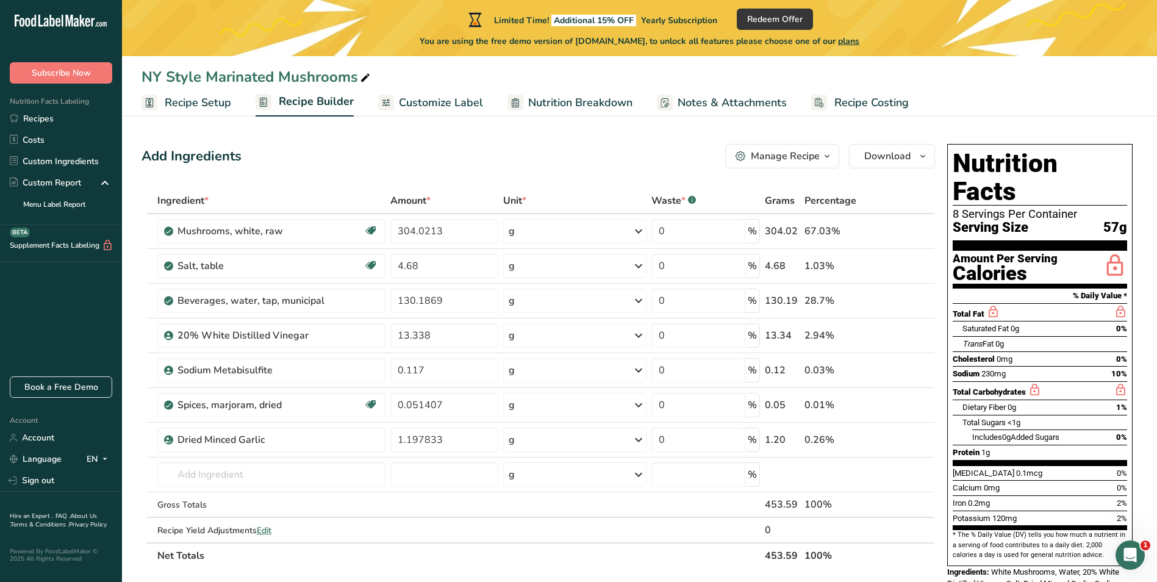
click at [191, 98] on span "Recipe Setup" at bounding box center [198, 103] width 66 height 16
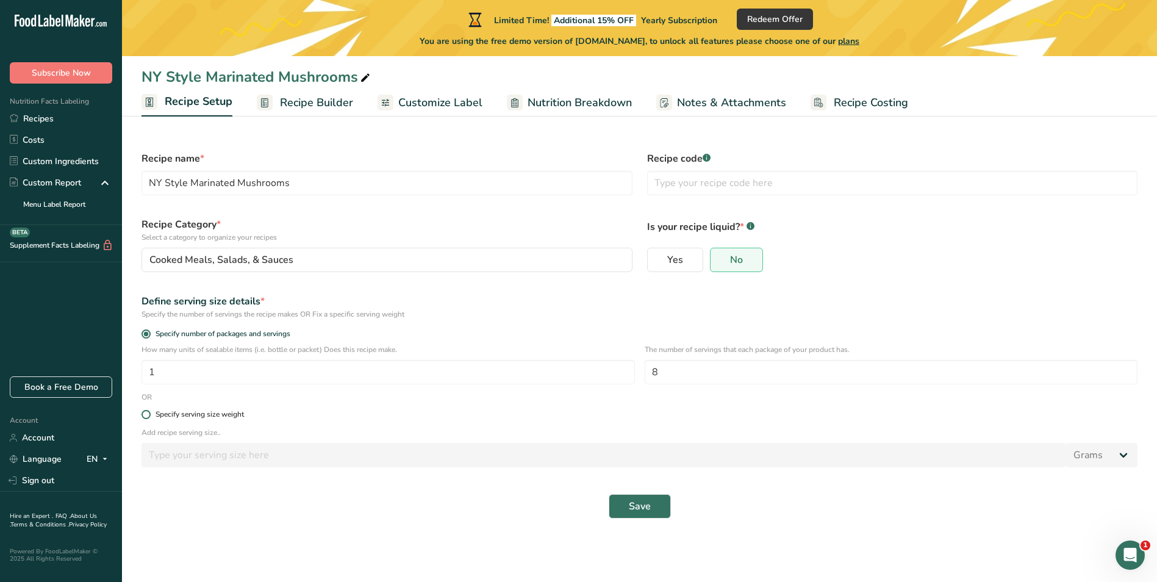
click at [148, 410] on span at bounding box center [145, 414] width 9 height 9
click at [148, 410] on input "Specify serving size weight" at bounding box center [145, 414] width 8 height 8
radio input "true"
radio input "false"
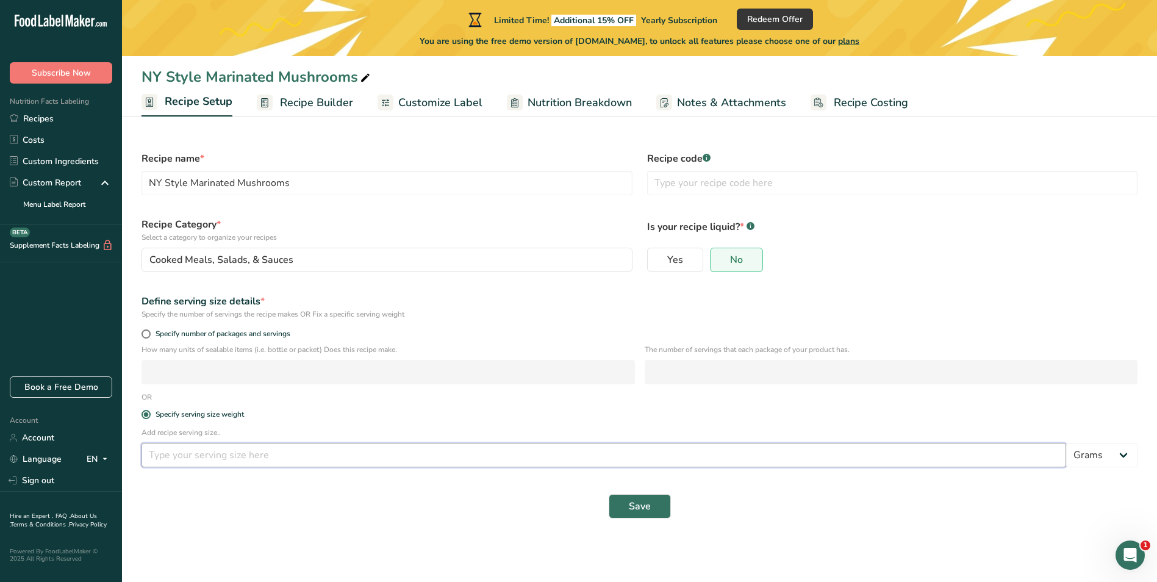
click at [207, 453] on input "number" at bounding box center [603, 455] width 924 height 24
click at [226, 457] on input "number" at bounding box center [603, 455] width 924 height 24
type input "1"
click at [1081, 462] on select "Grams kg mg mcg lb oz l mL fl oz tbsp tsp cup qt gallon" at bounding box center [1101, 455] width 71 height 24
select select "5"
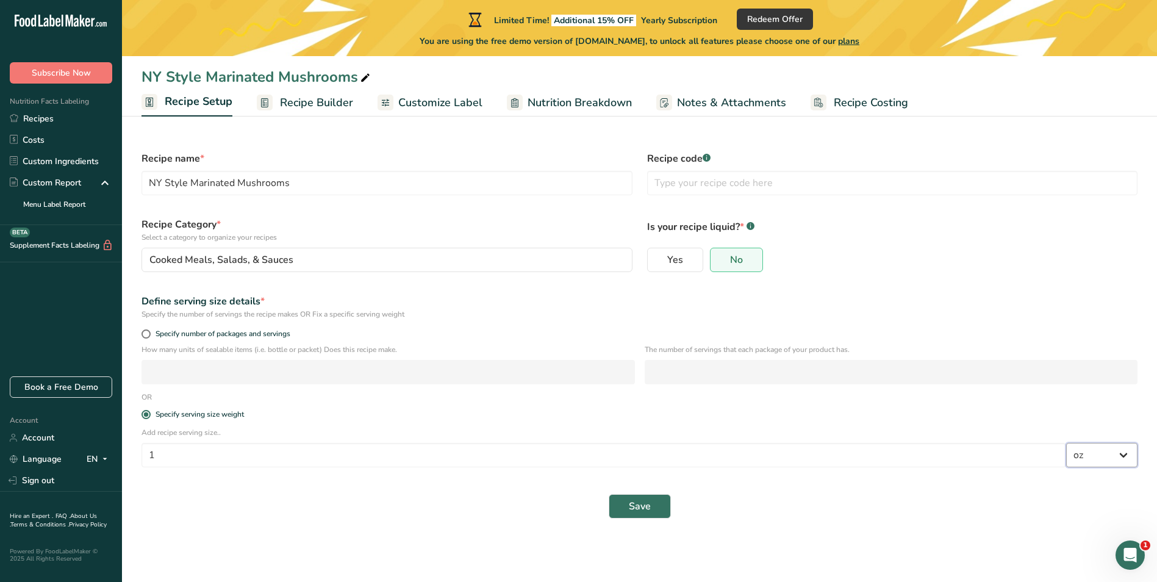
click at [1066, 443] on select "Grams kg mg mcg lb oz l mL fl oz tbsp tsp cup qt gallon" at bounding box center [1101, 455] width 71 height 24
click at [635, 500] on span "Save" at bounding box center [640, 506] width 22 height 15
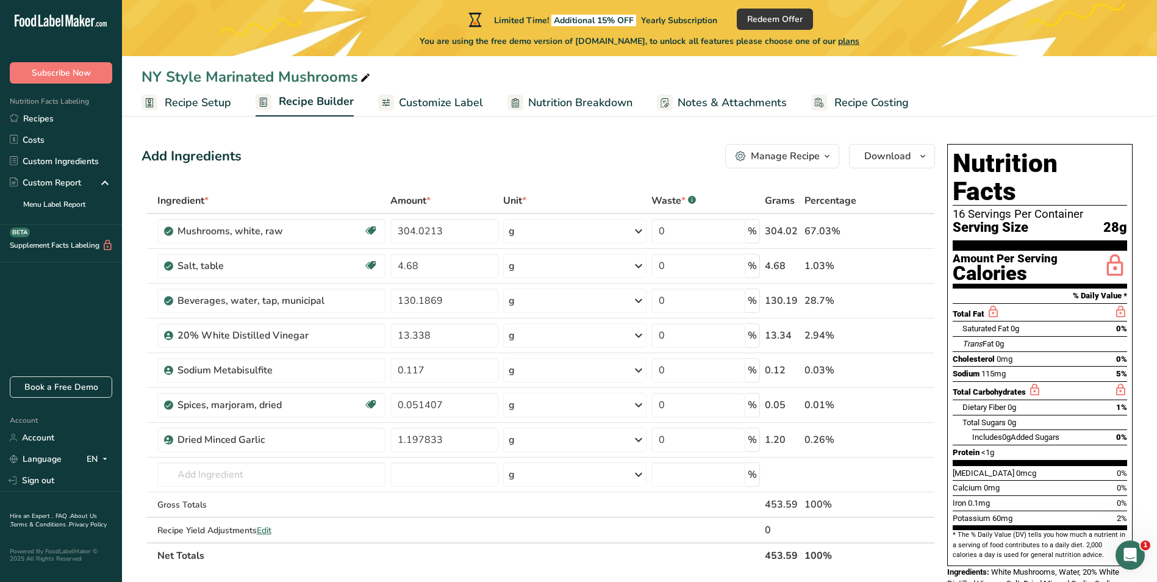
click at [785, 161] on div "Manage Recipe" at bounding box center [785, 156] width 69 height 15
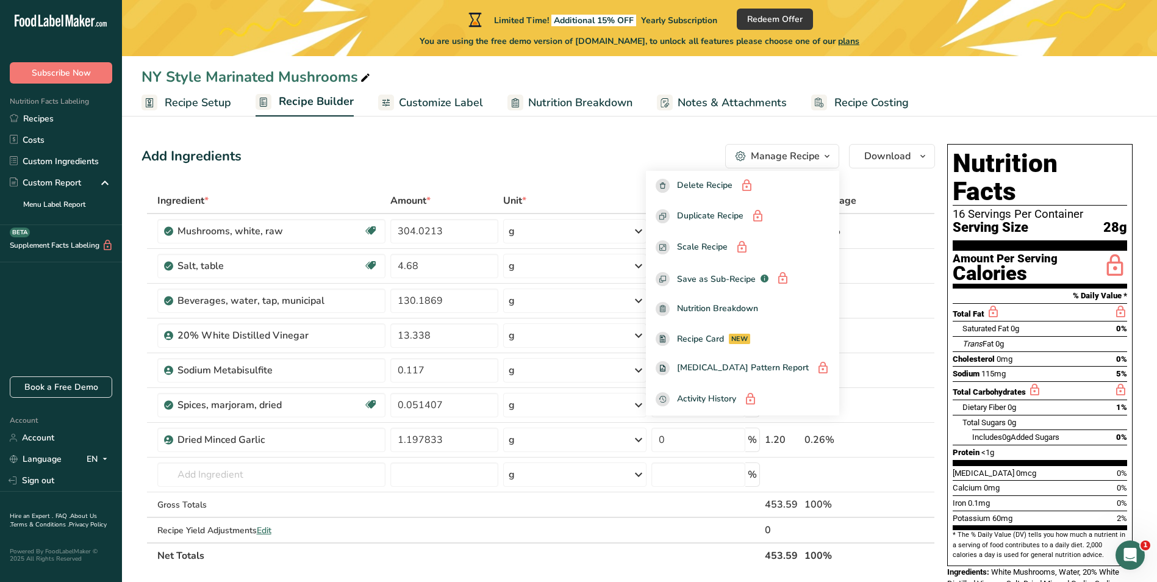
click at [411, 107] on span "Customize Label" at bounding box center [441, 103] width 84 height 16
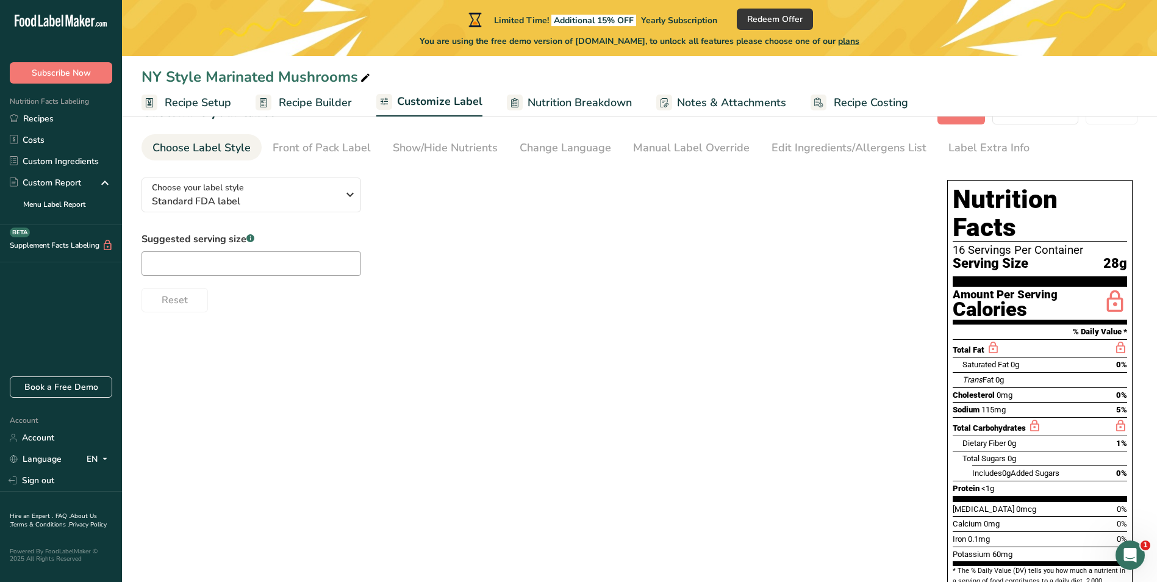
scroll to position [61, 0]
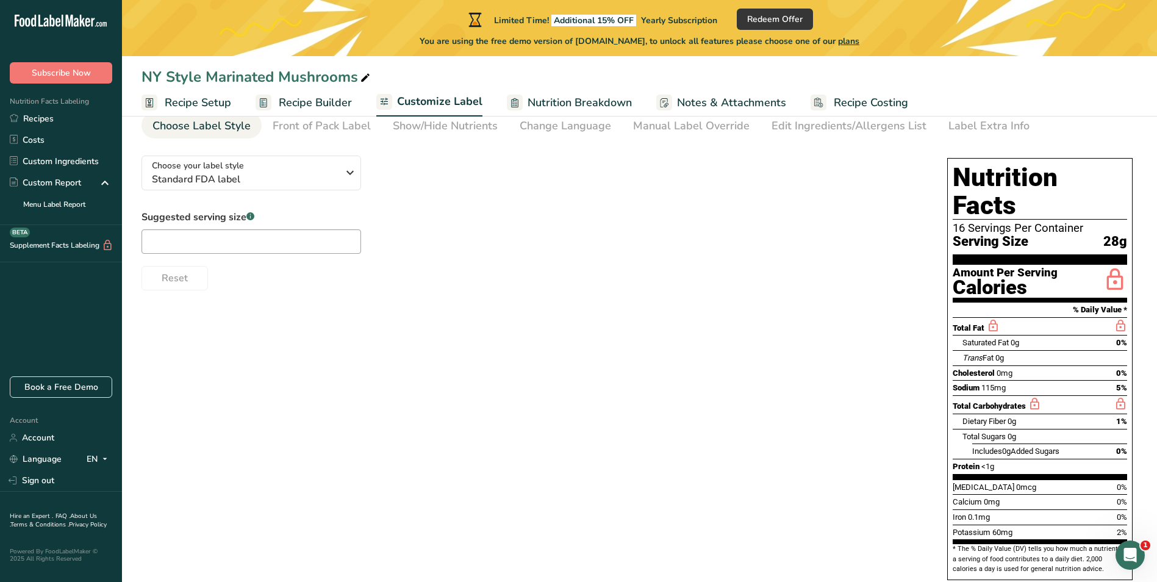
click at [604, 101] on span "Nutrition Breakdown" at bounding box center [579, 103] width 104 height 16
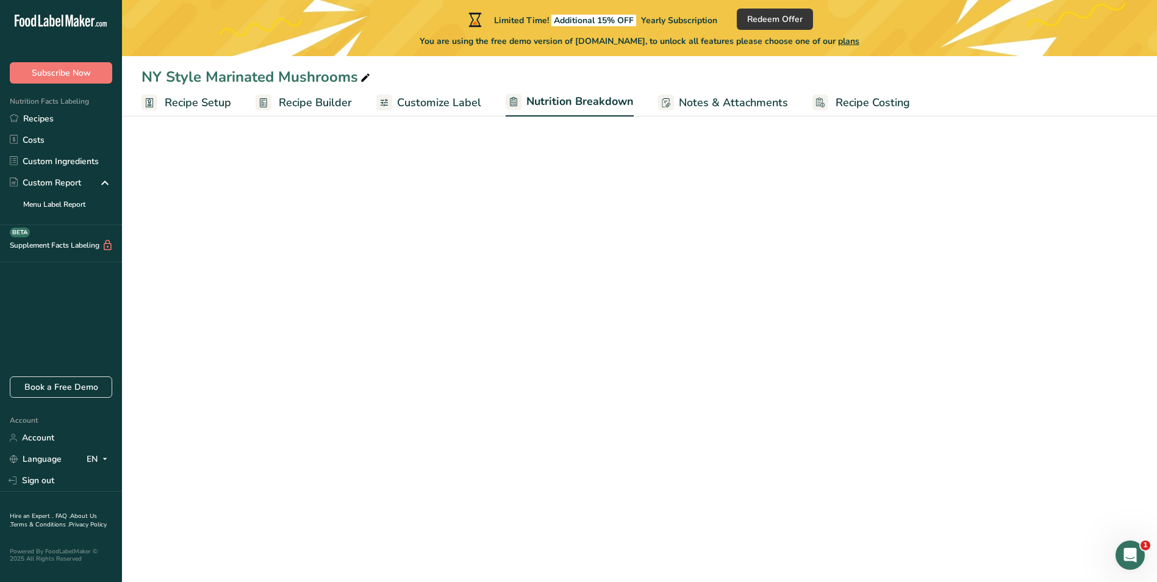
select select "Calories"
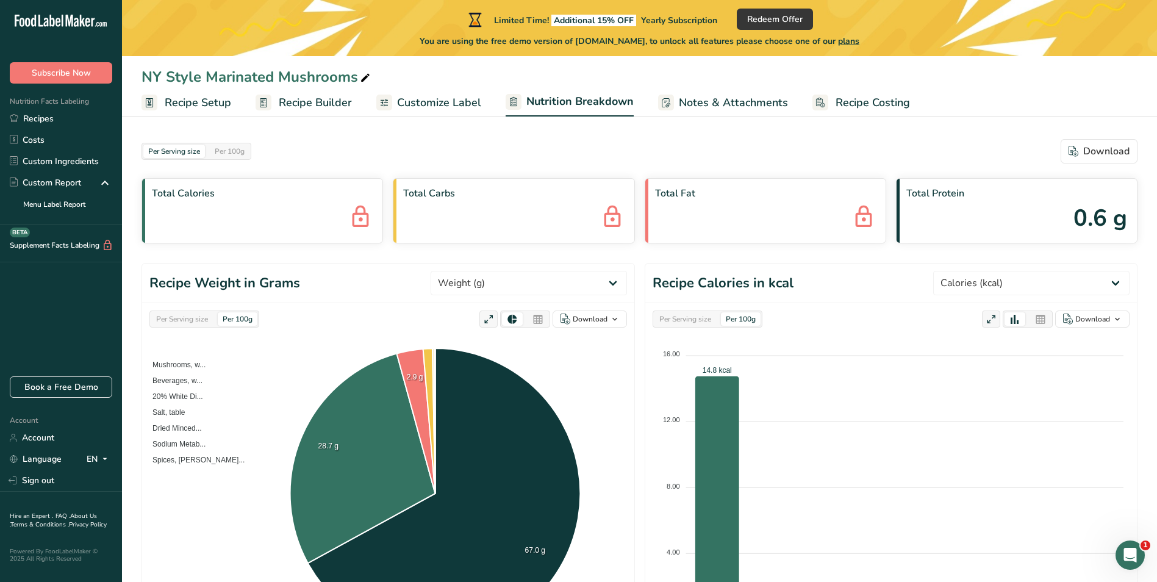
click at [707, 98] on span "Notes & Attachments" at bounding box center [733, 103] width 109 height 16
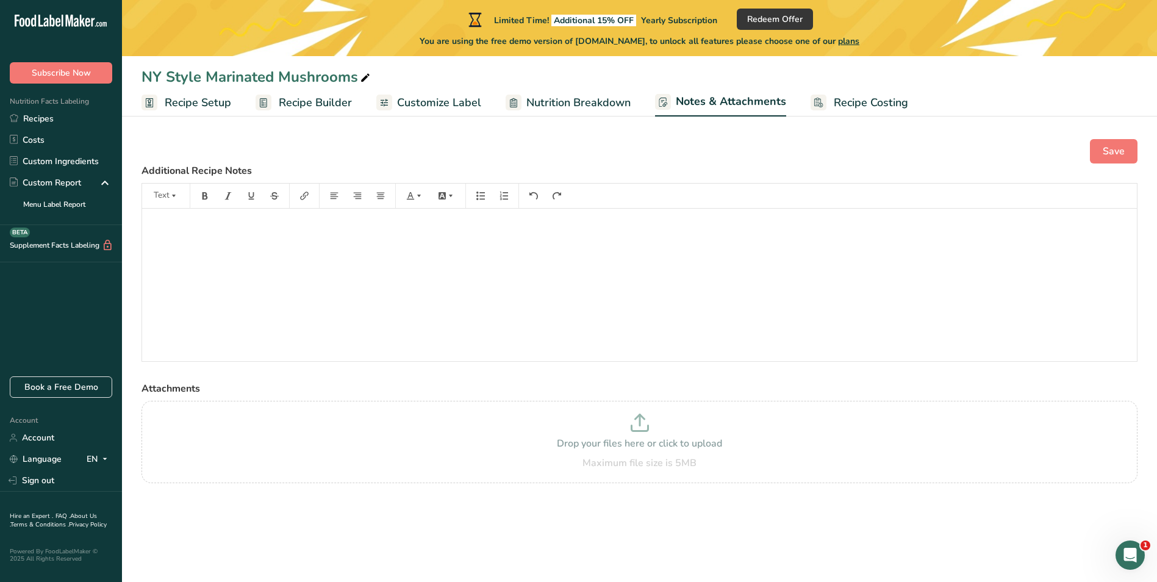
click at [217, 102] on span "Recipe Setup" at bounding box center [198, 103] width 66 height 16
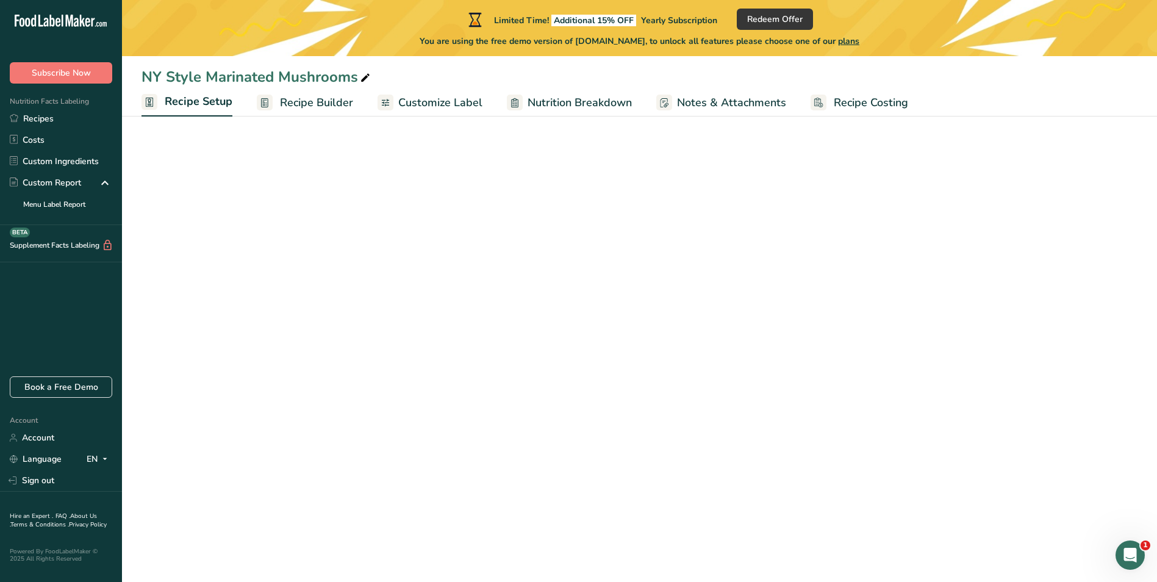
select select "5"
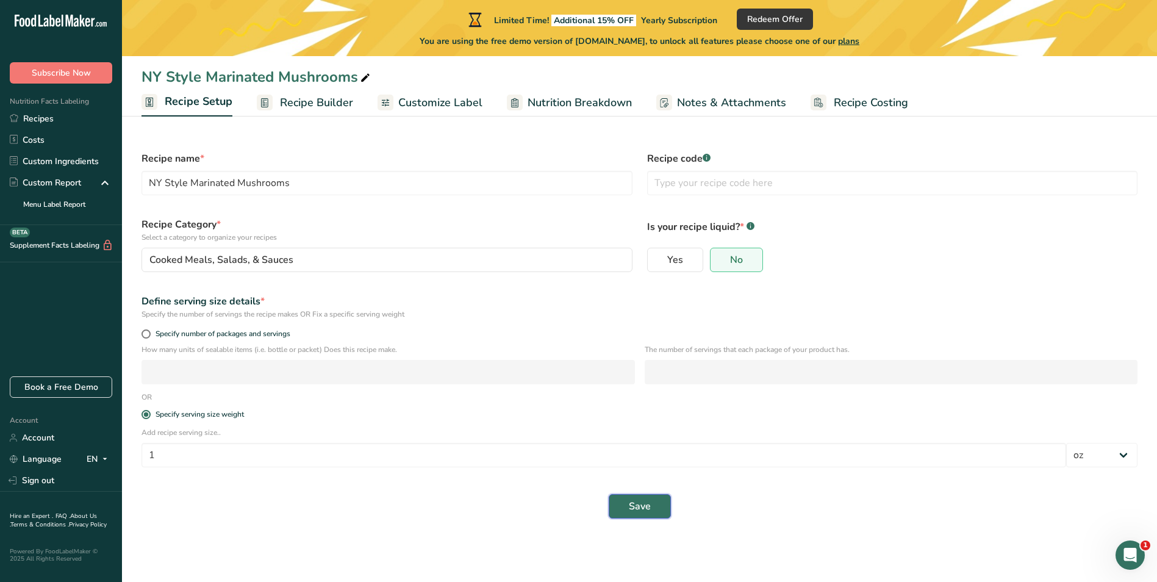
click at [646, 499] on span "Save" at bounding box center [640, 506] width 22 height 15
